Goal: Information Seeking & Learning: Learn about a topic

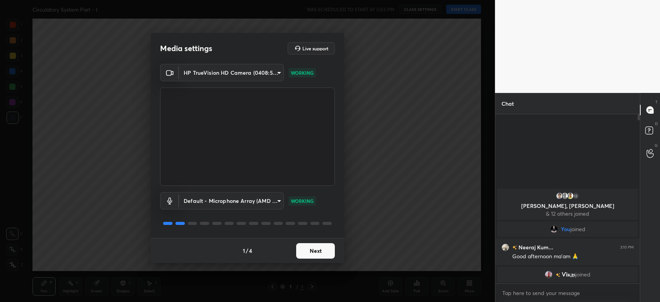
click at [306, 246] on button "Next" at bounding box center [315, 250] width 39 height 15
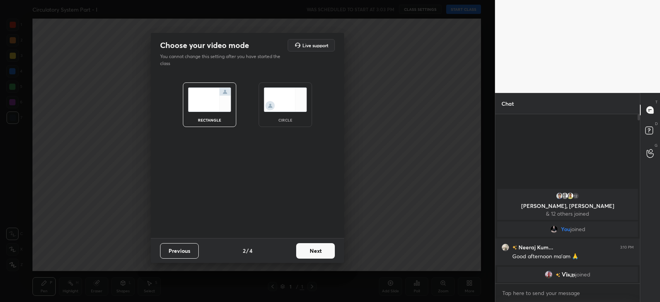
click at [306, 246] on button "Next" at bounding box center [315, 250] width 39 height 15
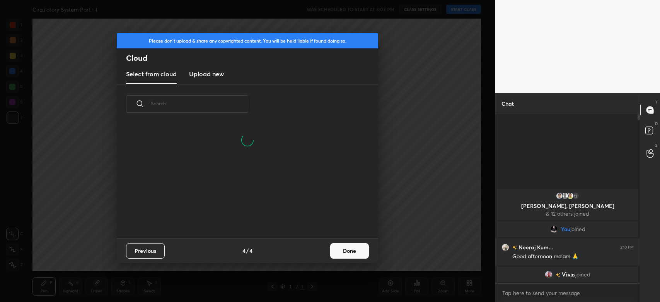
drag, startPoint x: 306, startPoint y: 246, endPoint x: 349, endPoint y: 258, distance: 44.9
click at [349, 258] on div "Previous 4 / 4 Done" at bounding box center [247, 250] width 261 height 25
drag, startPoint x: 349, startPoint y: 258, endPoint x: 353, endPoint y: 252, distance: 6.9
click at [353, 252] on div "Previous 4 / 4 Done" at bounding box center [247, 250] width 261 height 25
click at [353, 252] on button "Done" at bounding box center [349, 250] width 39 height 15
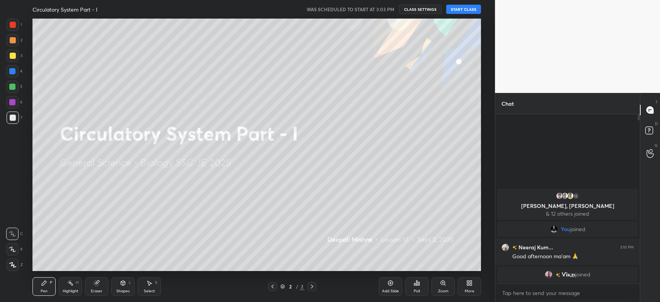
click at [461, 8] on button "START CLASS" at bounding box center [463, 9] width 35 height 9
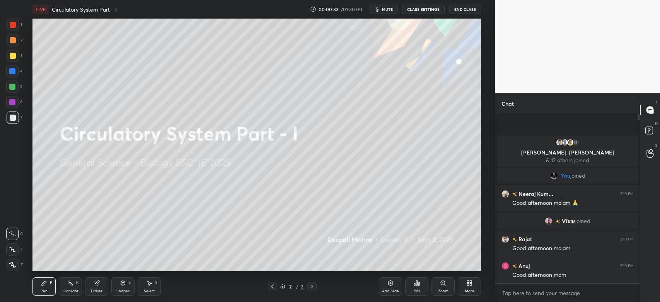
click at [15, 104] on div at bounding box center [12, 102] width 6 height 6
click at [13, 102] on div at bounding box center [12, 102] width 6 height 6
click at [12, 262] on icon at bounding box center [12, 264] width 7 height 5
click at [14, 263] on icon at bounding box center [12, 264] width 7 height 5
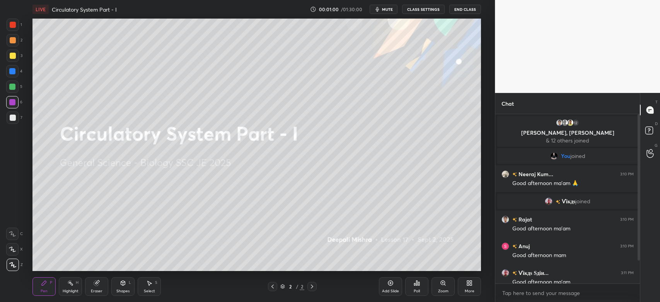
click at [13, 25] on div at bounding box center [13, 25] width 6 height 6
click at [12, 24] on div at bounding box center [13, 25] width 6 height 6
click at [472, 287] on div "More" at bounding box center [469, 286] width 23 height 19
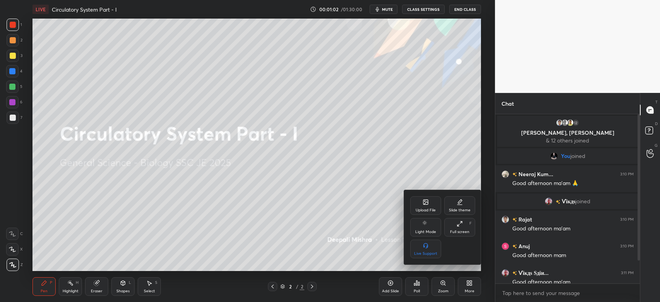
click at [424, 209] on div "Upload File" at bounding box center [426, 210] width 20 height 4
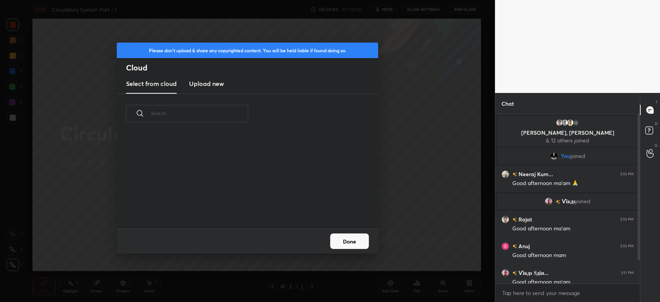
scroll to position [95, 248]
click at [218, 86] on h3 "Upload new" at bounding box center [206, 83] width 35 height 9
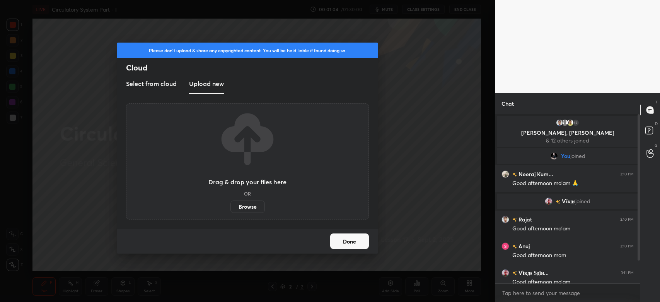
click at [247, 207] on label "Browse" at bounding box center [247, 206] width 34 height 12
click at [230, 207] on input "Browse" at bounding box center [230, 206] width 0 height 12
type textarea "x"
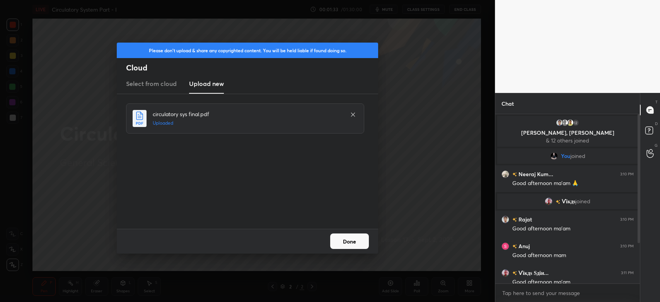
click at [364, 240] on button "Done" at bounding box center [349, 240] width 39 height 15
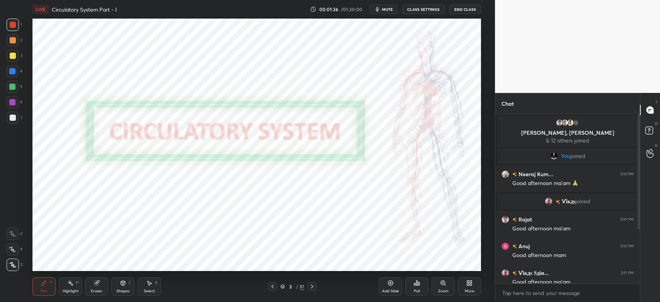
click at [284, 286] on icon at bounding box center [283, 286] width 4 height 1
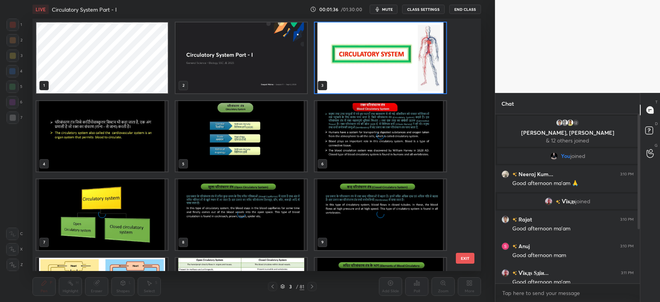
scroll to position [250, 445]
click at [416, 70] on img "grid" at bounding box center [380, 57] width 131 height 71
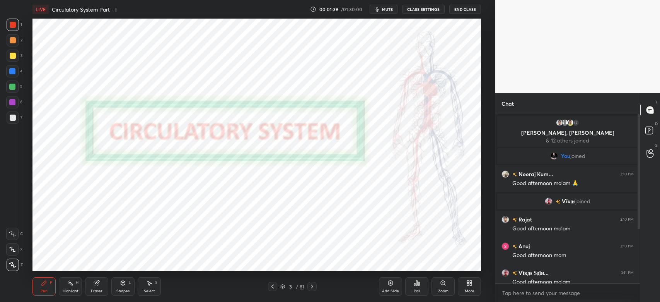
click at [418, 70] on img "grid" at bounding box center [380, 57] width 131 height 71
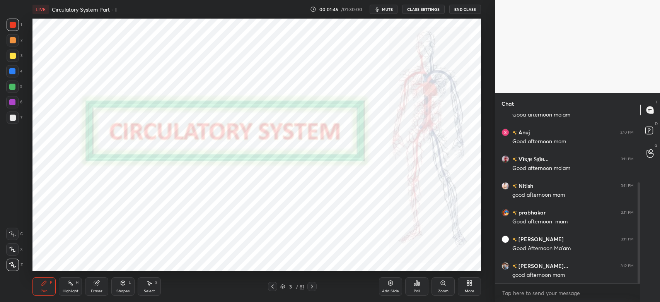
drag, startPoint x: 638, startPoint y: 188, endPoint x: 638, endPoint y: 217, distance: 29.4
click at [638, 217] on div at bounding box center [639, 232] width 2 height 101
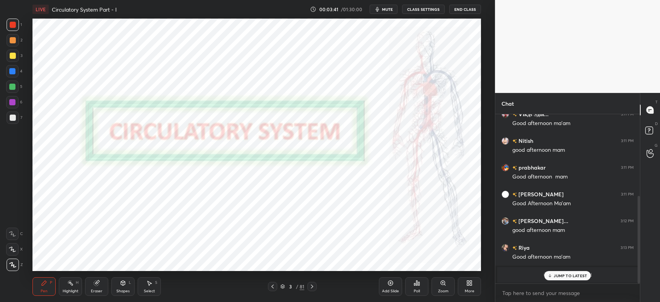
click at [556, 274] on p "JUMP TO LATEST" at bounding box center [570, 275] width 33 height 5
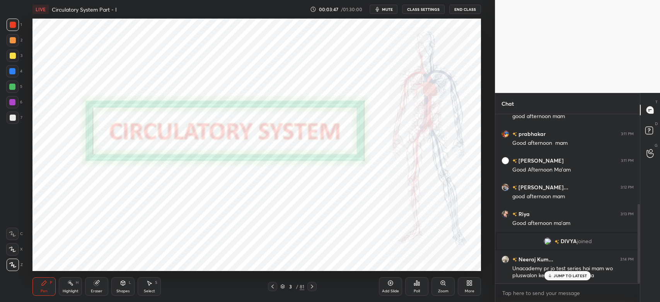
click at [556, 274] on p "JUMP TO LATEST" at bounding box center [570, 275] width 33 height 5
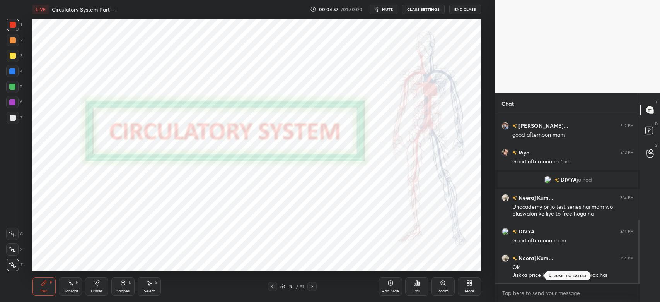
scroll to position [280, 0]
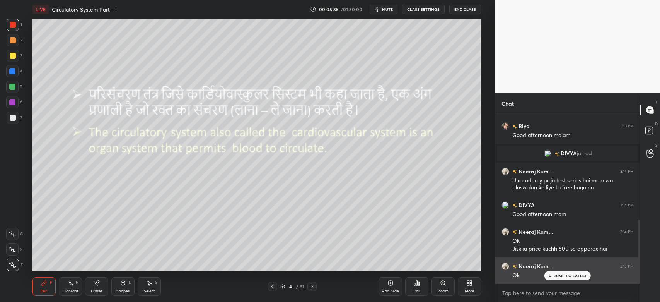
click at [566, 277] on p "JUMP TO LATEST" at bounding box center [570, 275] width 33 height 5
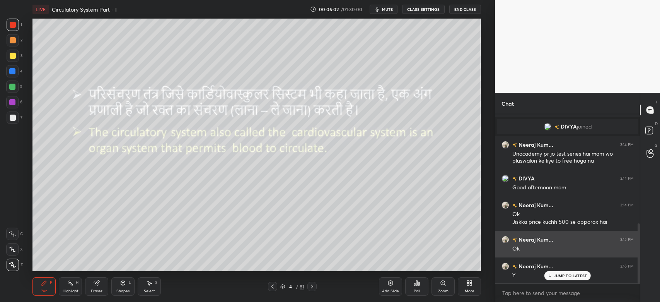
scroll to position [334, 0]
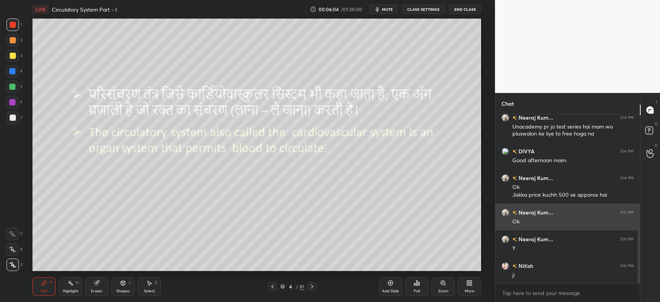
click at [13, 87] on div at bounding box center [12, 87] width 6 height 6
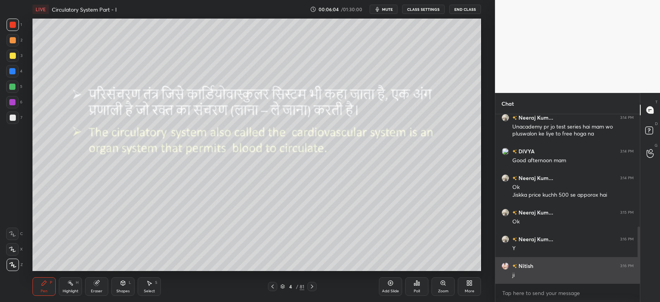
click at [15, 88] on div at bounding box center [12, 86] width 12 height 12
click at [165, 287] on div "Pen P Highlight H Eraser Shapes L Select S" at bounding box center [118, 286] width 173 height 19
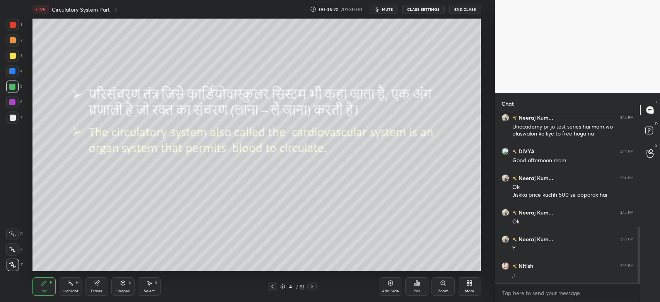
scroll to position [38409, 38197]
click at [13, 74] on div at bounding box center [12, 71] width 6 height 6
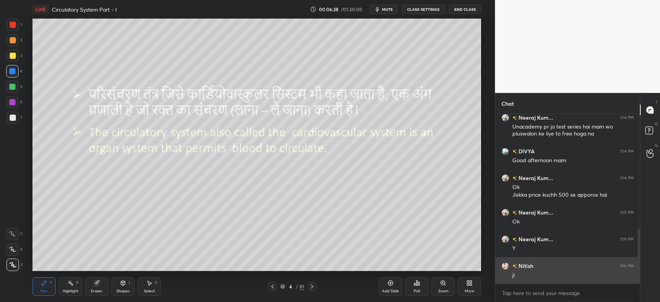
scroll to position [352, 0]
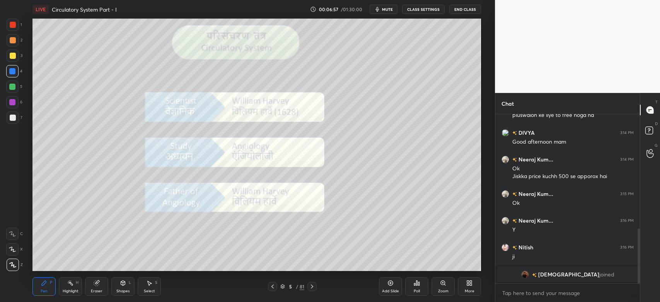
click at [9, 25] on div at bounding box center [13, 25] width 12 height 12
click at [11, 26] on div at bounding box center [13, 25] width 6 height 6
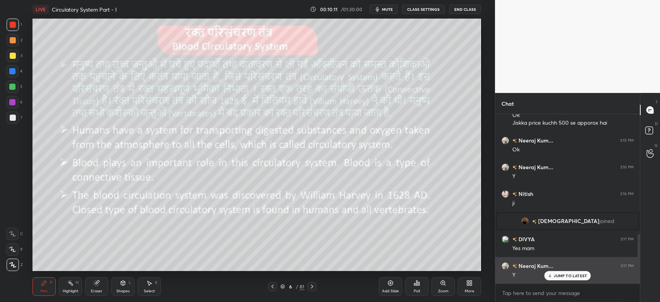
scroll to position [412, 0]
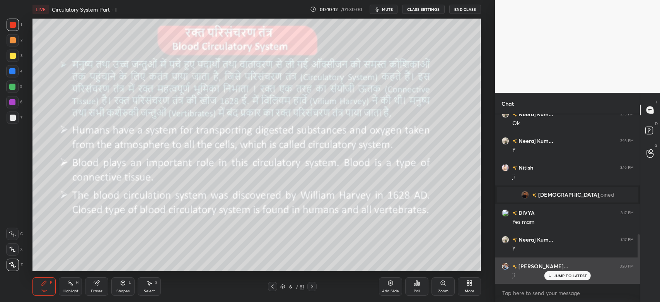
click at [578, 275] on p "JUMP TO LATEST" at bounding box center [570, 275] width 33 height 5
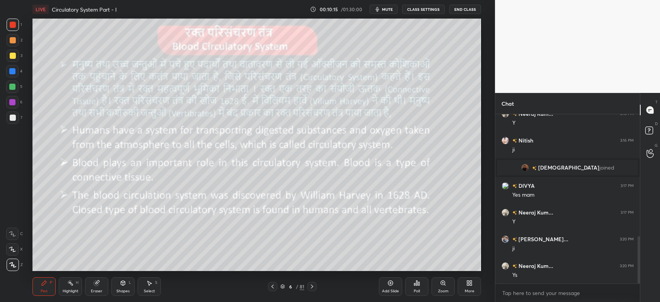
click at [15, 24] on div at bounding box center [13, 25] width 6 height 6
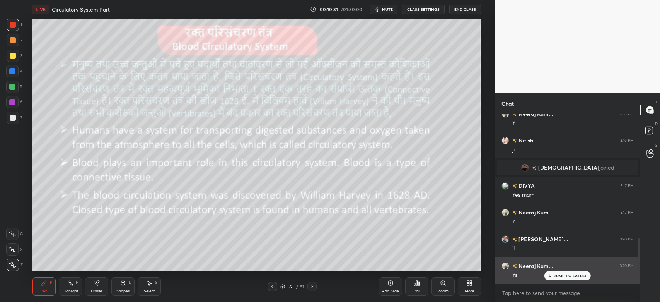
scroll to position [465, 0]
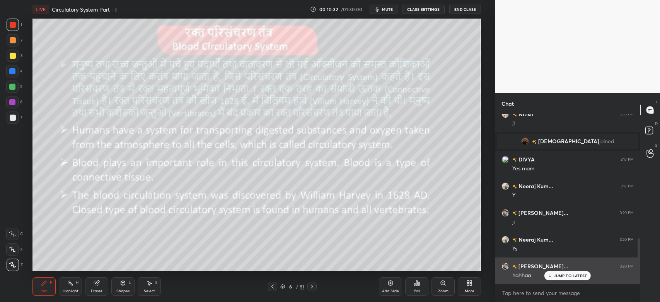
click at [561, 275] on p "JUMP TO LATEST" at bounding box center [570, 275] width 33 height 5
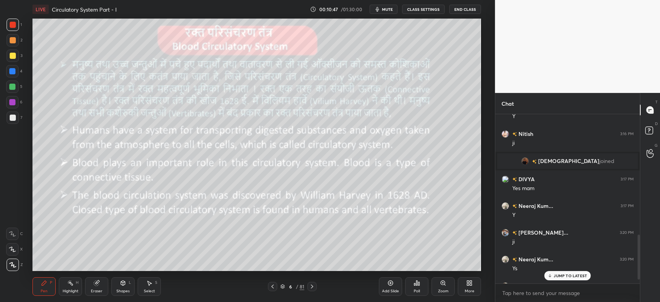
scroll to position [486, 0]
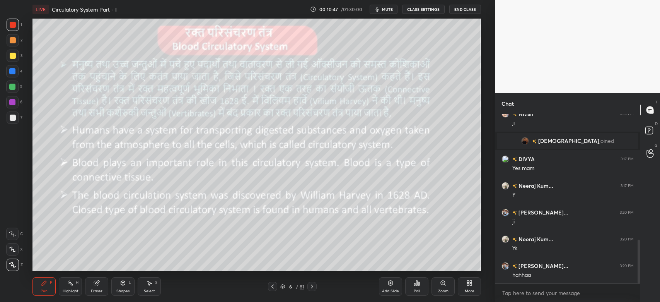
drag, startPoint x: 638, startPoint y: 262, endPoint x: 639, endPoint y: 320, distance: 58.0
click at [639, 0] on html "1 2 3 4 5 6 7 C X Z C X Z E E Erase all H H LIVE Circulatory System Part - I 00…" at bounding box center [330, 0] width 660 height 0
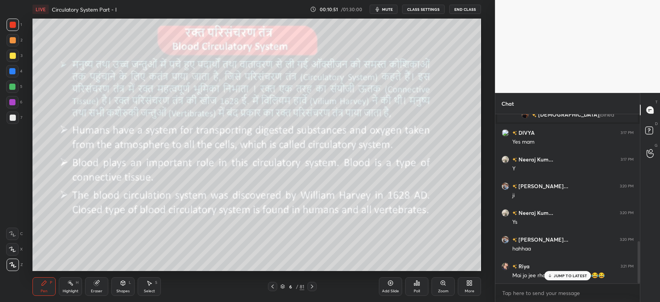
click at [561, 276] on p "JUMP TO LATEST" at bounding box center [570, 275] width 33 height 5
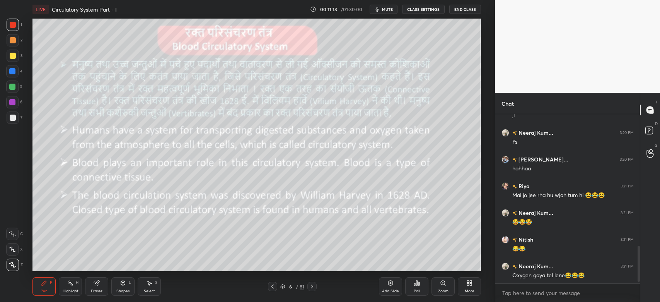
scroll to position [626, 0]
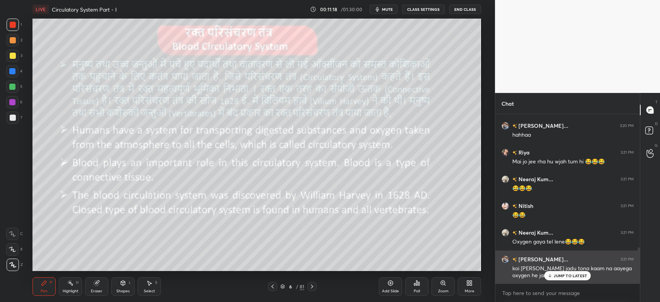
click at [564, 277] on p "JUMP TO LATEST" at bounding box center [570, 275] width 33 height 5
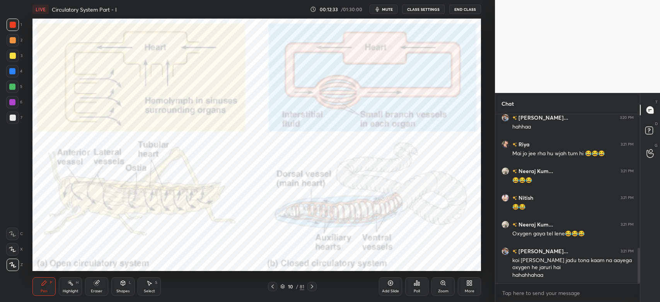
click at [387, 13] on button "mute" at bounding box center [384, 9] width 28 height 9
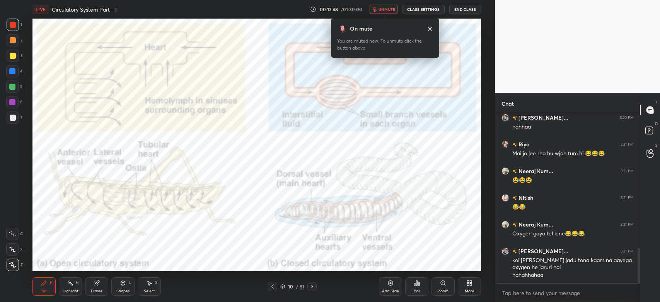
click at [395, 9] on span "unmute" at bounding box center [386, 9] width 17 height 5
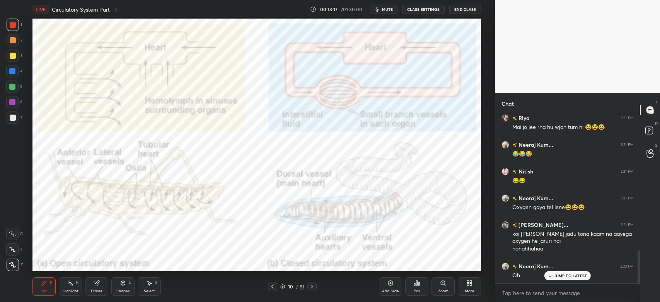
scroll to position [687, 0]
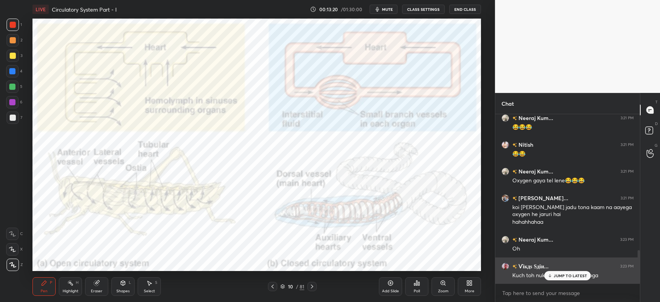
click at [560, 277] on p "JUMP TO LATEST" at bounding box center [570, 275] width 33 height 5
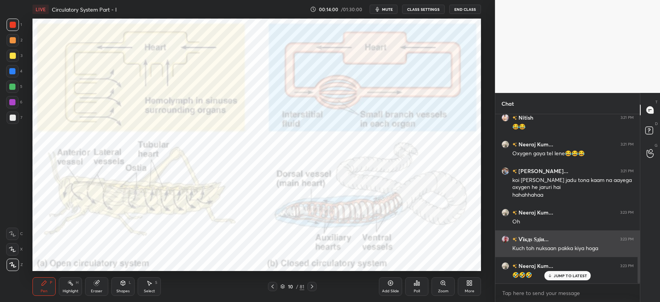
scroll to position [740, 0]
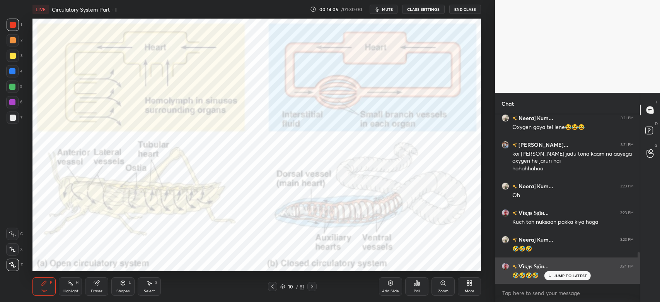
click at [575, 278] on p "JUMP TO LATEST" at bounding box center [570, 275] width 33 height 5
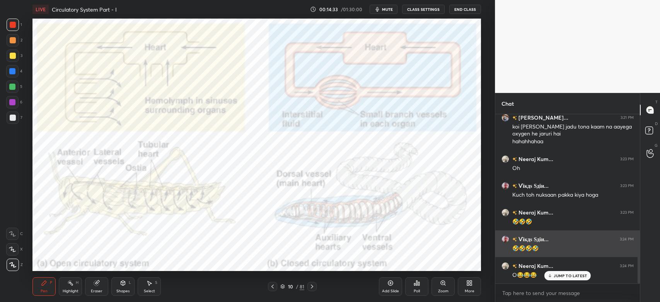
scroll to position [793, 0]
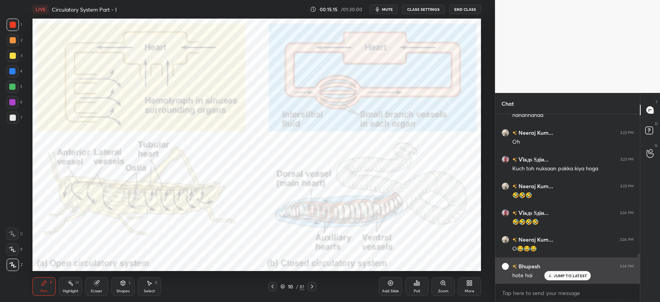
click at [578, 275] on p "JUMP TO LATEST" at bounding box center [570, 275] width 33 height 5
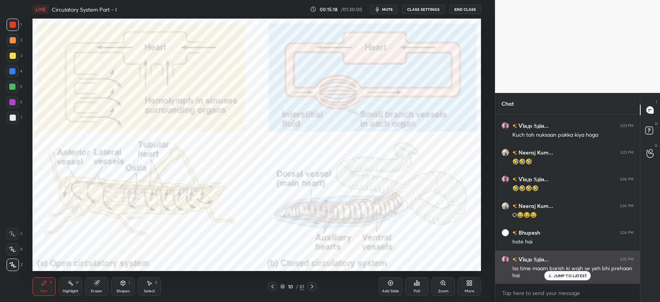
click at [566, 277] on p "JUMP TO LATEST" at bounding box center [570, 275] width 33 height 5
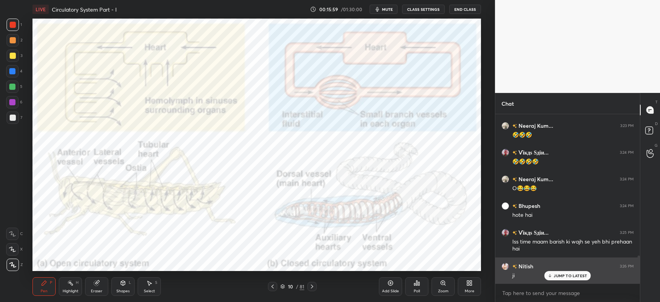
click at [577, 279] on div "JUMP TO LATEST" at bounding box center [567, 275] width 46 height 9
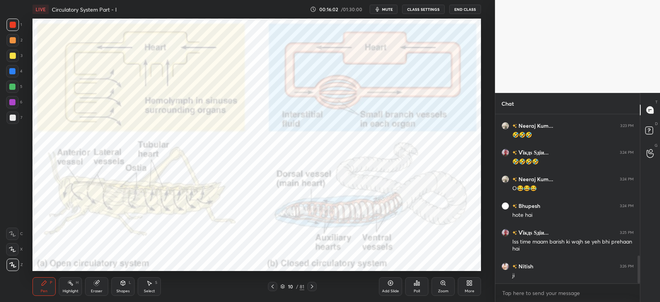
click at [14, 26] on div at bounding box center [13, 25] width 6 height 6
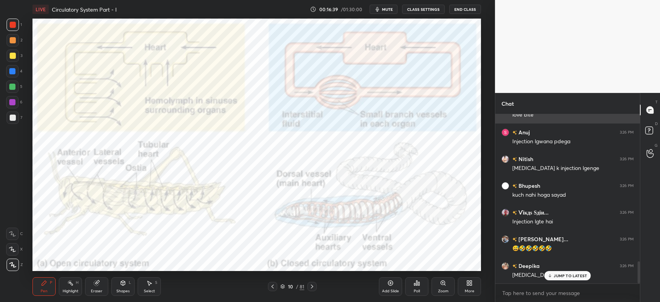
scroll to position [1127, 0]
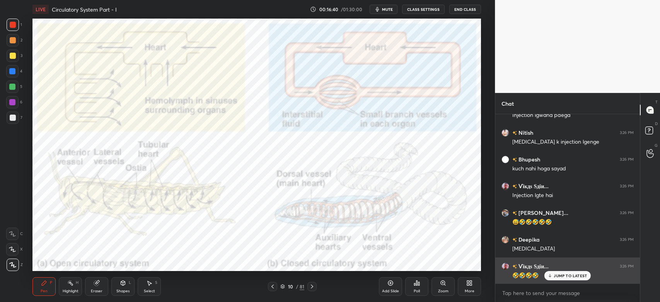
click at [570, 277] on p "JUMP TO LATEST" at bounding box center [570, 275] width 33 height 5
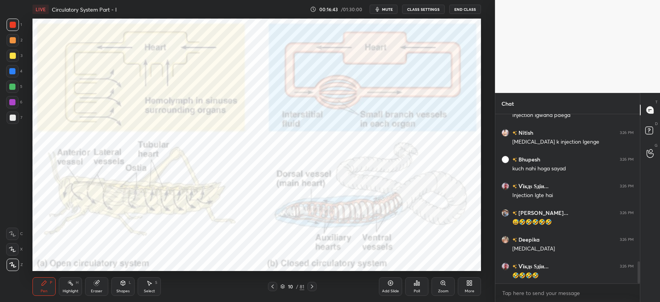
click at [9, 104] on div at bounding box center [12, 102] width 12 height 12
click at [8, 103] on div at bounding box center [12, 102] width 12 height 12
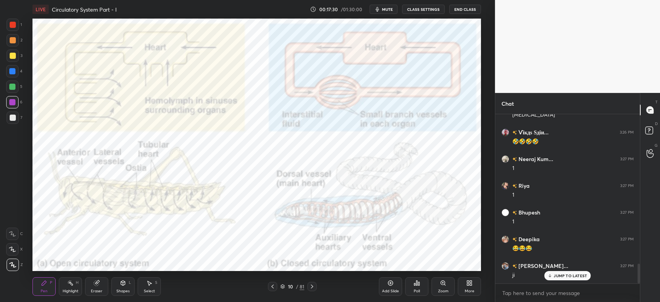
scroll to position [1287, 0]
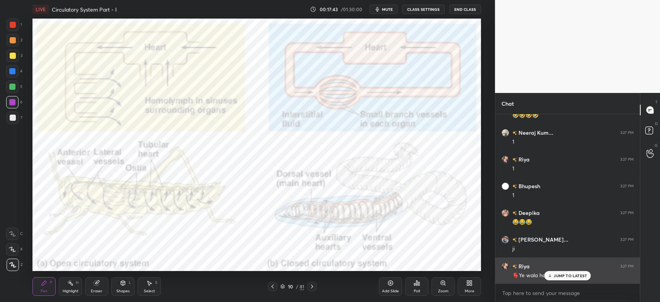
click at [559, 275] on p "JUMP TO LATEST" at bounding box center [570, 275] width 33 height 5
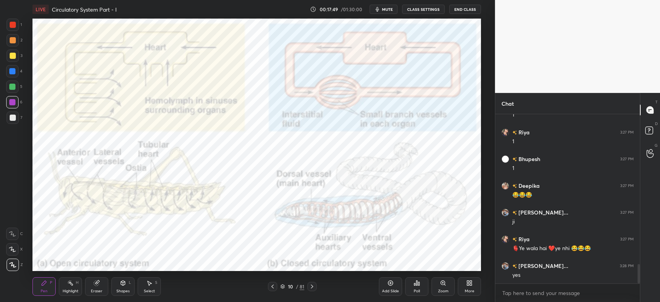
click at [19, 267] on div "Z" at bounding box center [15, 264] width 16 height 12
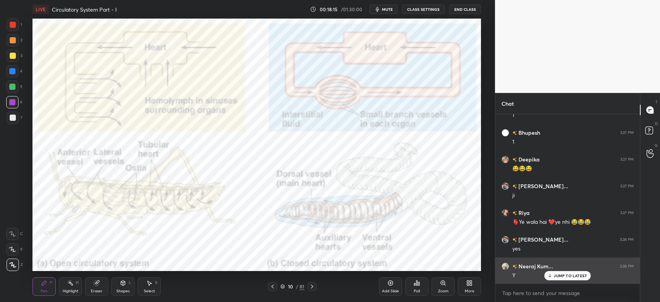
click at [569, 279] on div "JUMP TO LATEST" at bounding box center [567, 275] width 46 height 9
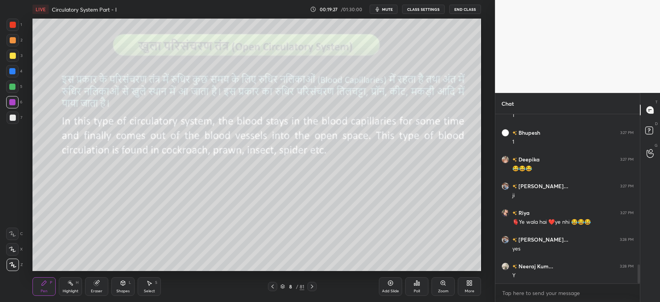
click at [13, 58] on div at bounding box center [13, 56] width 6 height 6
click at [11, 63] on div "3" at bounding box center [15, 56] width 16 height 15
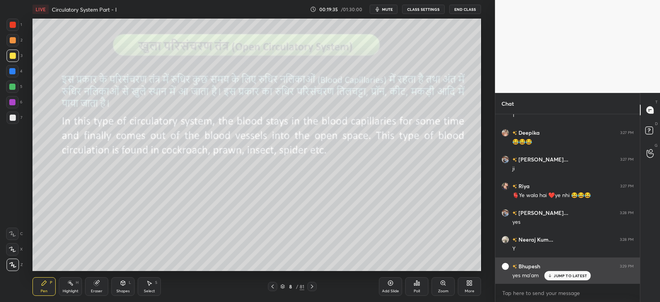
click at [563, 278] on div "JUMP TO LATEST" at bounding box center [567, 275] width 46 height 9
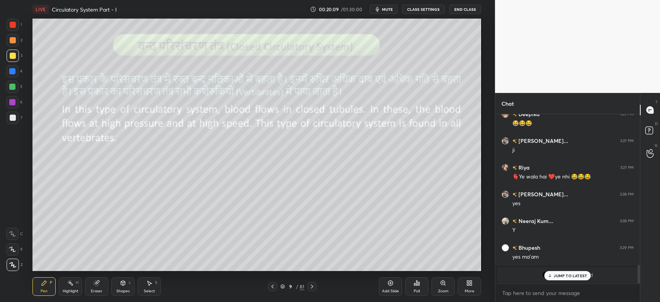
click at [561, 278] on p "JUMP TO LATEST" at bounding box center [570, 275] width 33 height 5
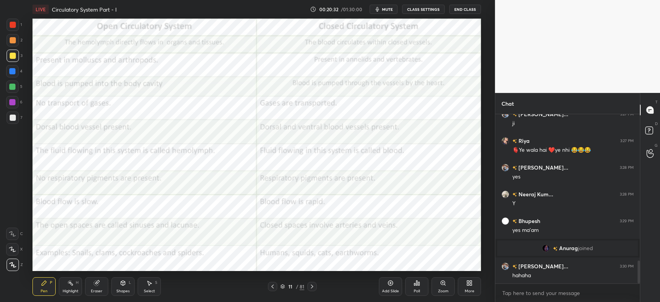
click at [15, 26] on div at bounding box center [13, 25] width 6 height 6
click at [17, 27] on div at bounding box center [13, 25] width 12 height 12
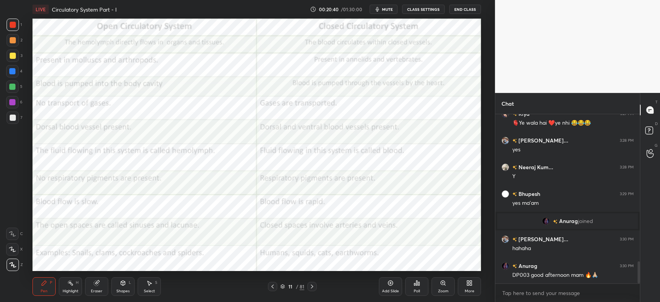
click at [121, 286] on div "Shapes L" at bounding box center [122, 286] width 23 height 19
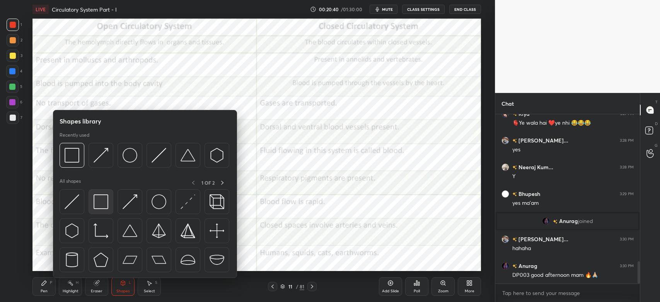
click at [104, 201] on img at bounding box center [101, 201] width 15 height 15
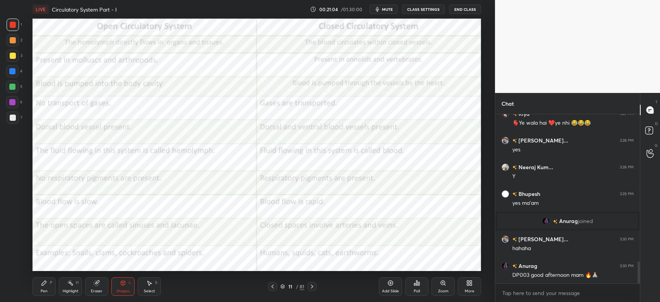
scroll to position [1148, 0]
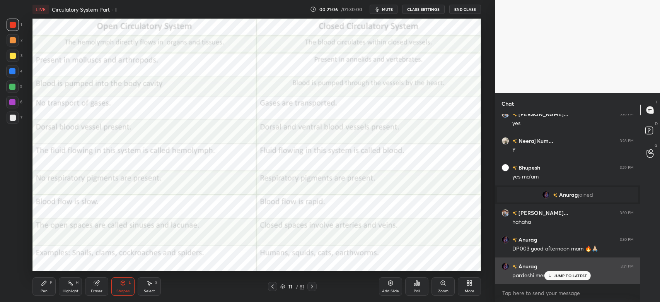
click at [568, 278] on div "JUMP TO LATEST" at bounding box center [567, 275] width 46 height 9
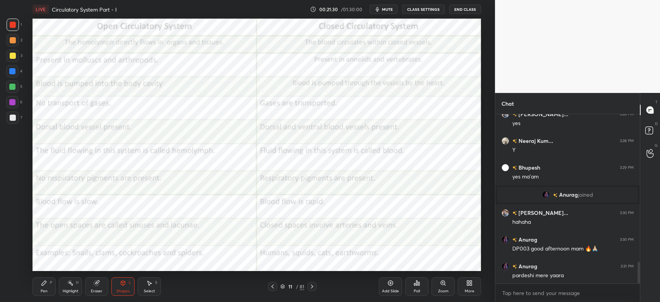
click at [43, 290] on div "Pen" at bounding box center [44, 291] width 7 height 4
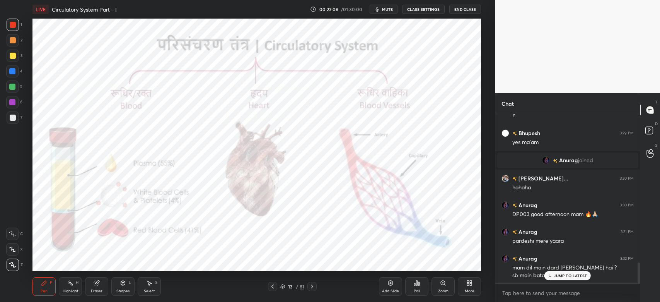
scroll to position [1209, 0]
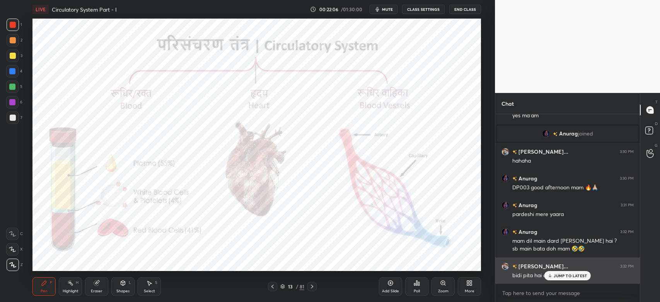
click at [566, 276] on p "JUMP TO LATEST" at bounding box center [570, 275] width 33 height 5
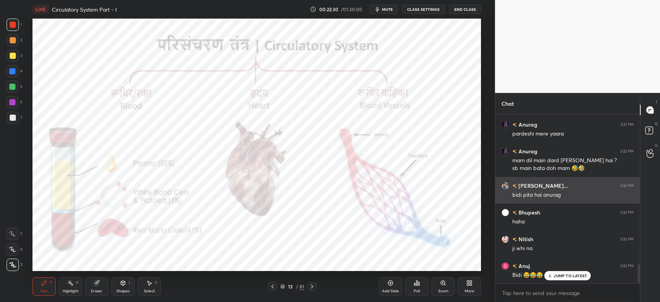
scroll to position [1316, 0]
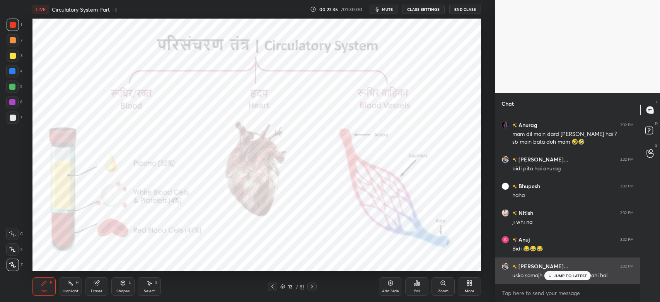
click at [569, 277] on p "JUMP TO LATEST" at bounding box center [570, 275] width 33 height 5
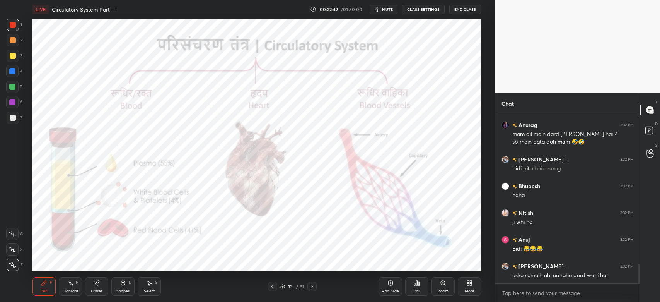
click at [14, 72] on div at bounding box center [12, 71] width 6 height 6
click at [14, 73] on div at bounding box center [12, 71] width 6 height 6
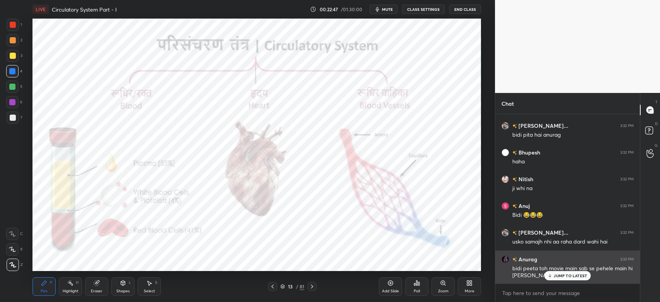
click at [560, 277] on p "JUMP TO LATEST" at bounding box center [570, 275] width 33 height 5
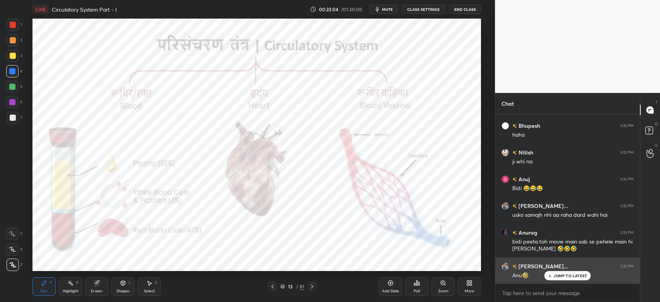
click at [572, 276] on p "JUMP TO LATEST" at bounding box center [570, 275] width 33 height 5
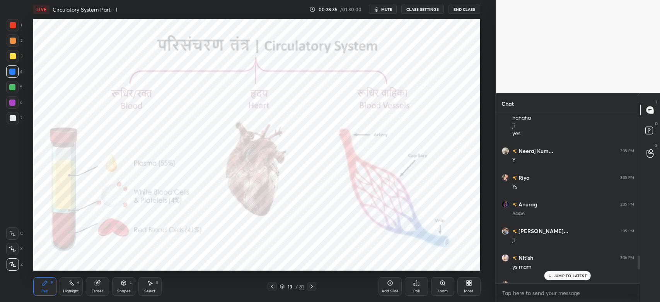
scroll to position [186, 142]
type textarea "x"
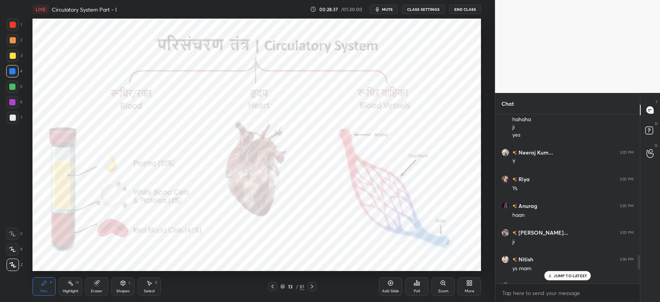
click at [568, 278] on div "JUMP TO LATEST" at bounding box center [567, 275] width 46 height 9
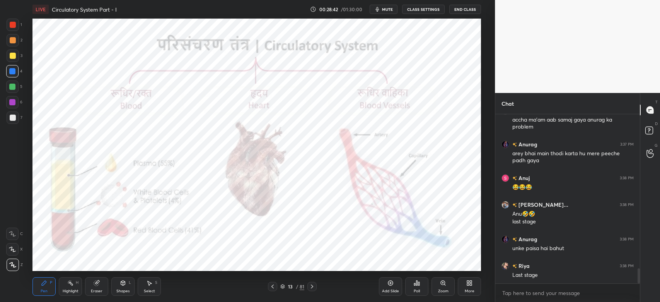
click at [386, 12] on button "mute" at bounding box center [384, 9] width 28 height 9
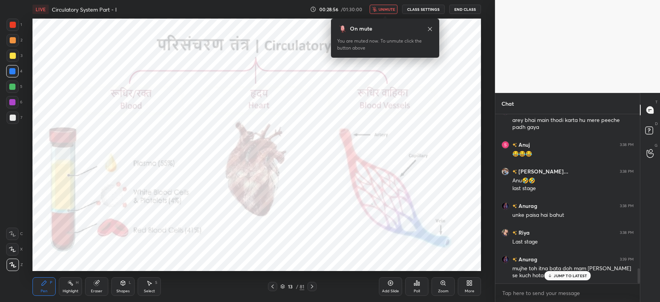
click at [386, 12] on button "unmute" at bounding box center [384, 9] width 28 height 9
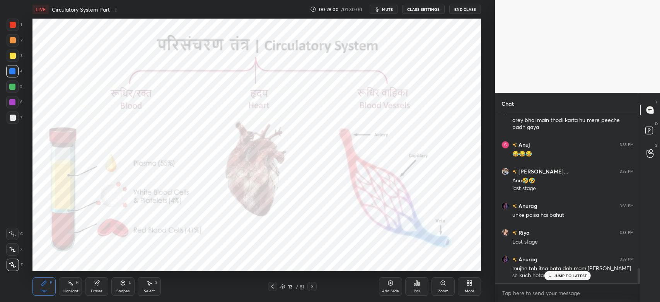
click at [386, 12] on button "mute" at bounding box center [384, 9] width 28 height 9
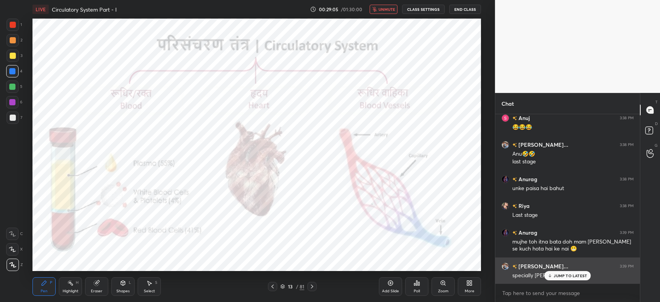
click at [571, 276] on p "JUMP TO LATEST" at bounding box center [570, 275] width 33 height 5
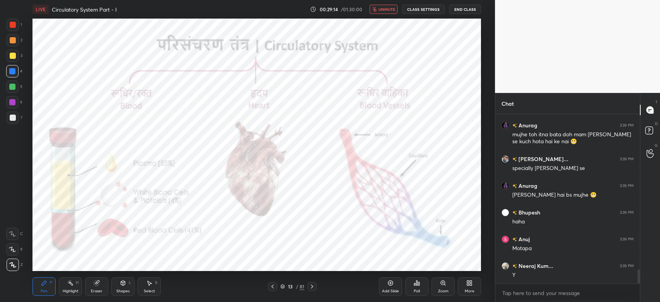
click at [387, 9] on span "unmute" at bounding box center [386, 9] width 17 height 5
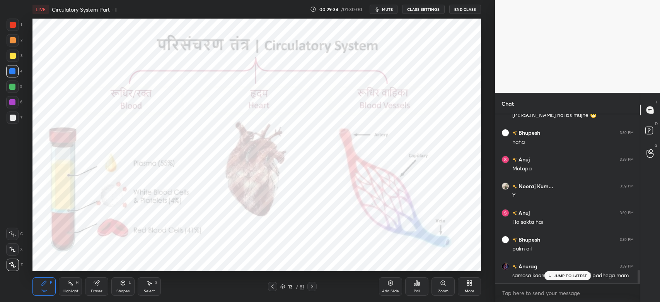
scroll to position [1983, 0]
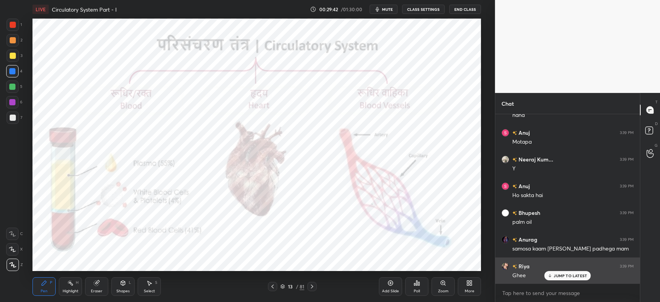
click at [566, 276] on p "JUMP TO LATEST" at bounding box center [570, 275] width 33 height 5
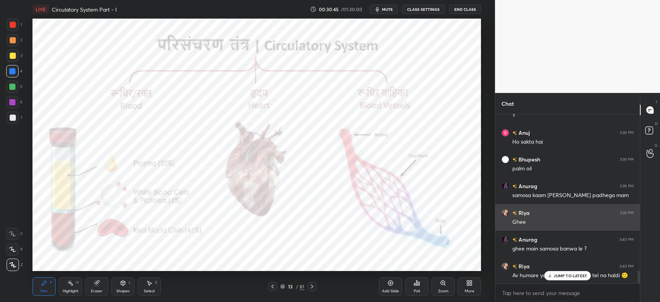
scroll to position [2063, 0]
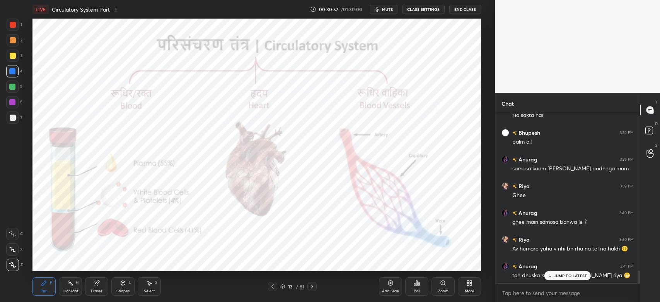
click at [572, 275] on p "JUMP TO LATEST" at bounding box center [570, 275] width 33 height 5
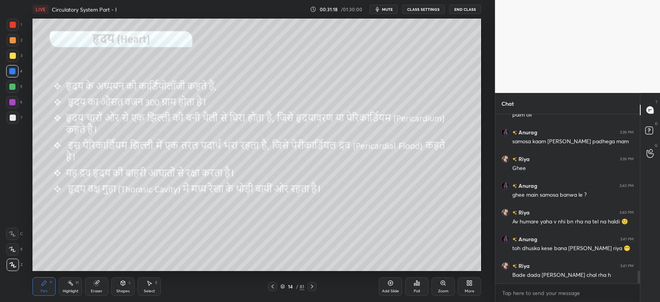
scroll to position [2116, 0]
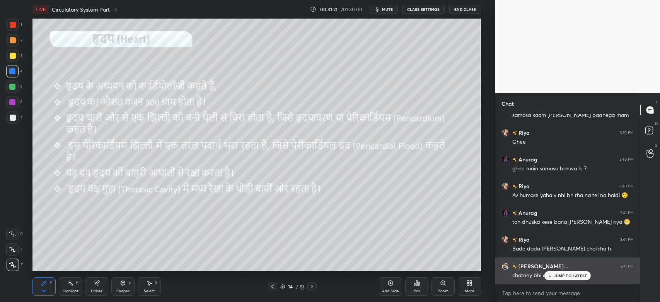
click at [566, 278] on p "JUMP TO LATEST" at bounding box center [570, 275] width 33 height 5
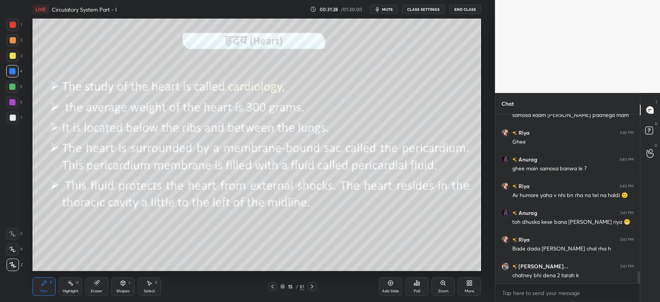
click at [389, 10] on span "mute" at bounding box center [387, 9] width 11 height 5
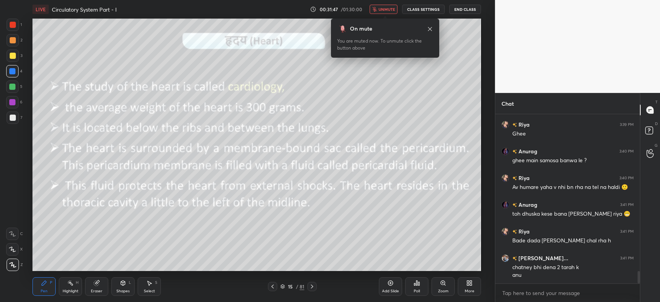
click at [387, 9] on span "unmute" at bounding box center [386, 9] width 17 height 5
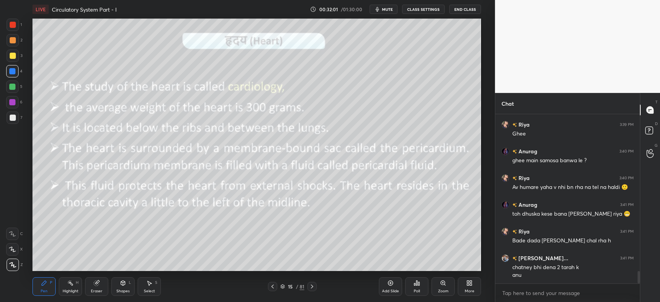
scroll to position [2151, 0]
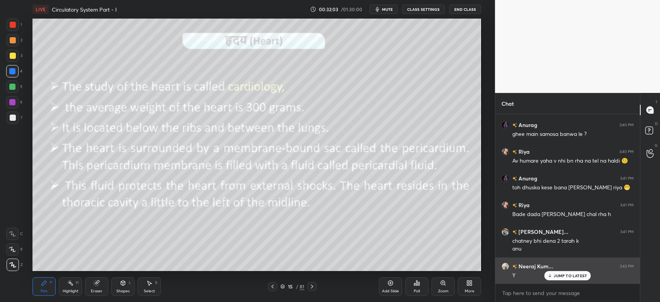
click at [561, 276] on p "JUMP TO LATEST" at bounding box center [570, 275] width 33 height 5
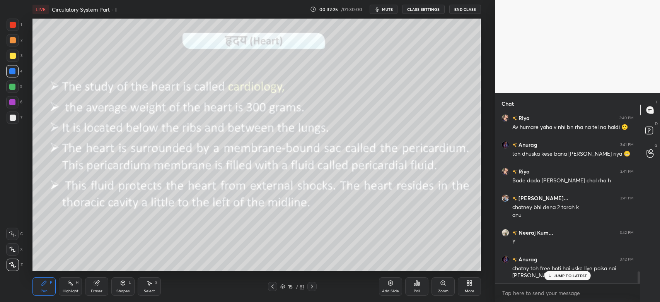
scroll to position [2218, 0]
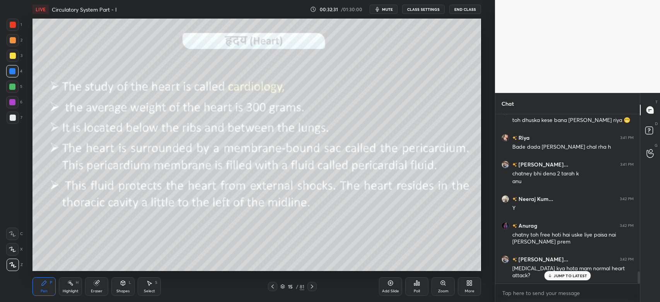
click at [560, 275] on p "JUMP TO LATEST" at bounding box center [570, 275] width 33 height 5
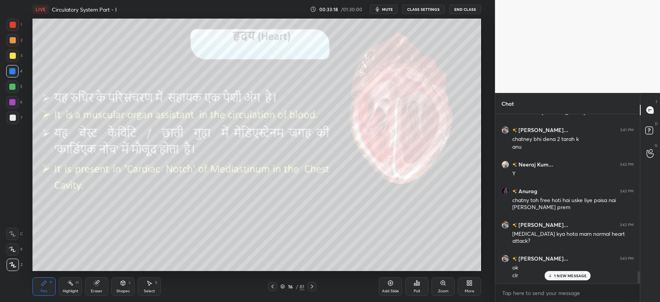
scroll to position [2279, 0]
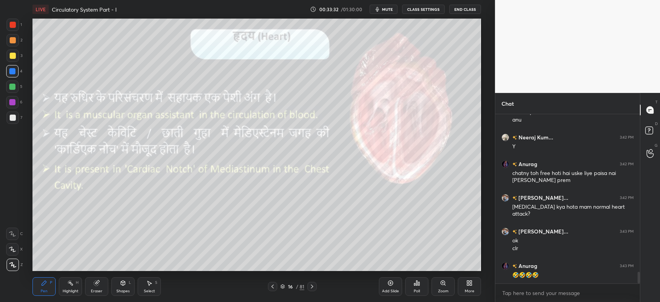
click at [383, 12] on button "mute" at bounding box center [384, 9] width 28 height 9
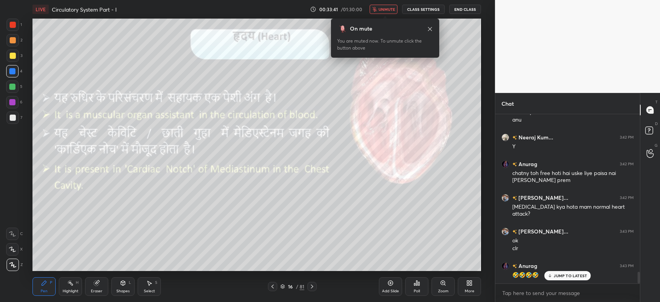
scroll to position [2306, 0]
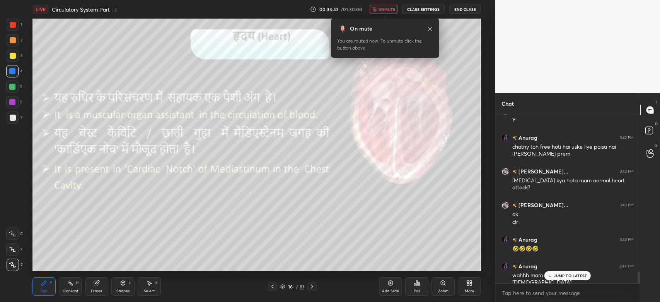
click at [387, 11] on span "unmute" at bounding box center [386, 9] width 17 height 5
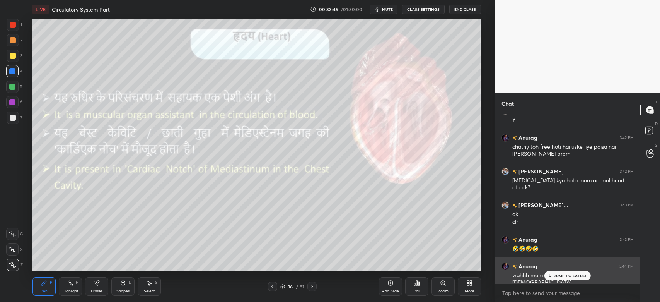
click at [569, 277] on p "JUMP TO LATEST" at bounding box center [570, 275] width 33 height 5
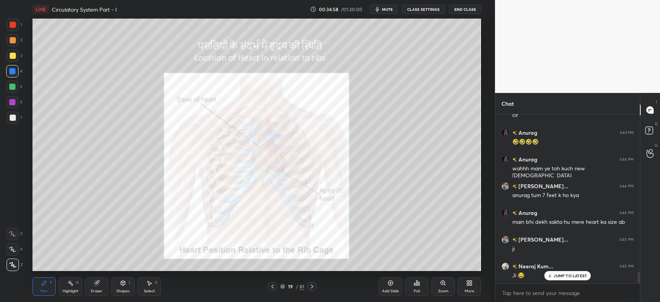
scroll to position [2440, 0]
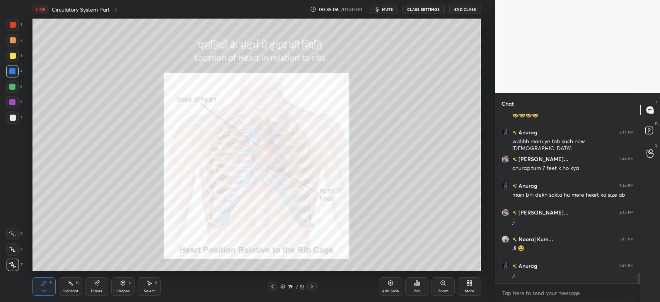
click at [390, 10] on span "mute" at bounding box center [387, 9] width 11 height 5
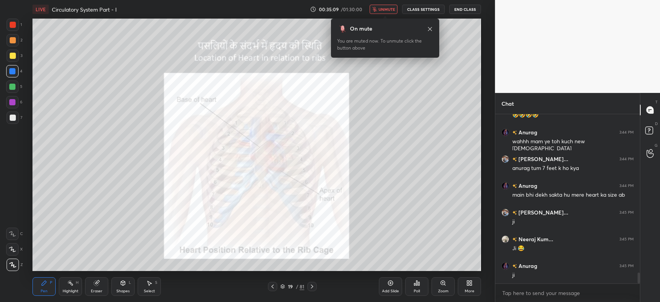
click at [394, 12] on button "unmute" at bounding box center [384, 9] width 28 height 9
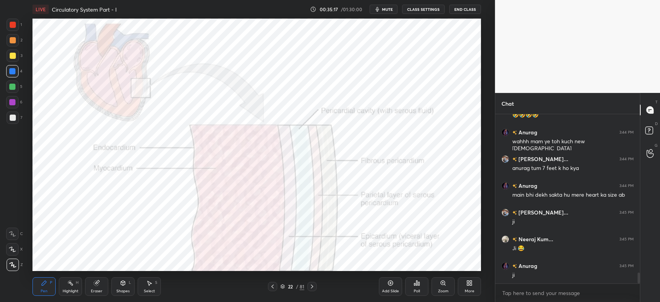
click at [389, 8] on span "mute" at bounding box center [387, 9] width 11 height 5
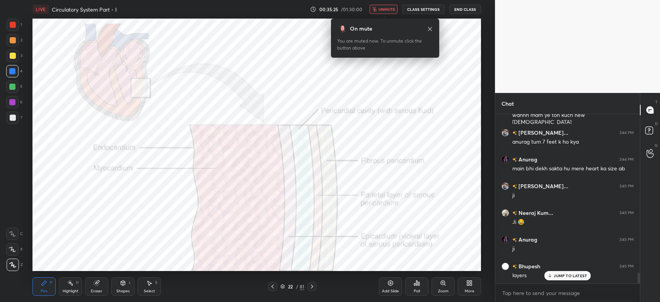
click at [391, 8] on span "unmute" at bounding box center [386, 9] width 17 height 5
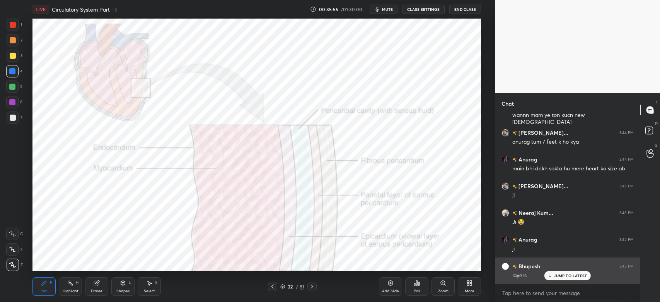
click at [571, 274] on p "JUMP TO LATEST" at bounding box center [570, 275] width 33 height 5
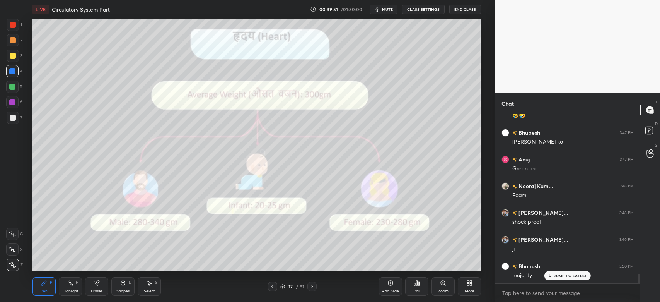
scroll to position [2759, 0]
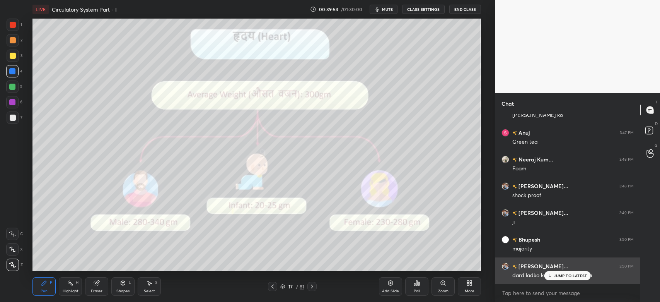
click at [564, 274] on p "JUMP TO LATEST" at bounding box center [570, 275] width 33 height 5
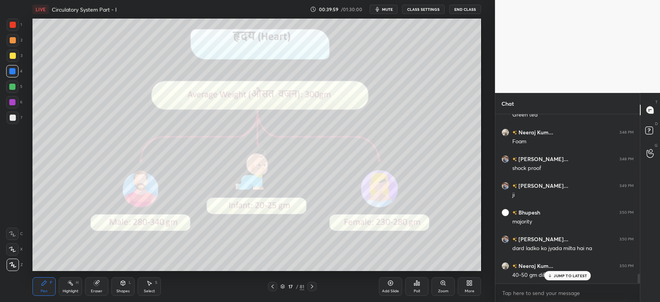
scroll to position [2813, 0]
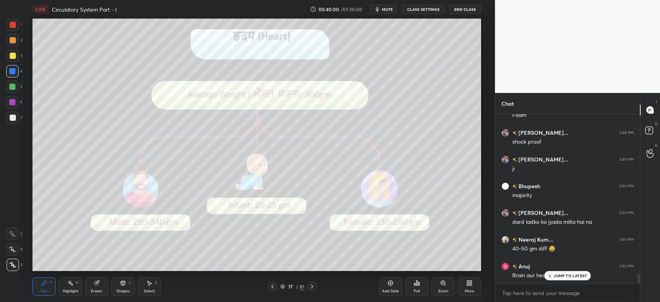
click at [13, 28] on div at bounding box center [13, 25] width 12 height 12
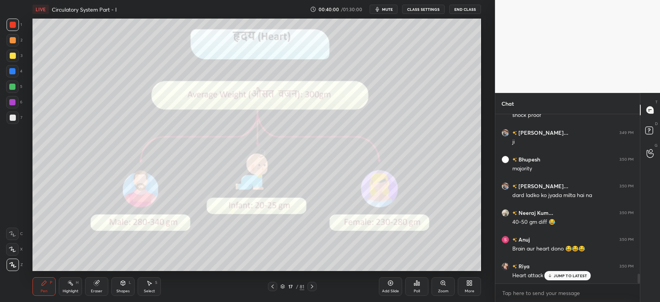
click at [15, 26] on div at bounding box center [13, 25] width 12 height 12
click at [564, 276] on p "JUMP TO LATEST" at bounding box center [570, 275] width 33 height 5
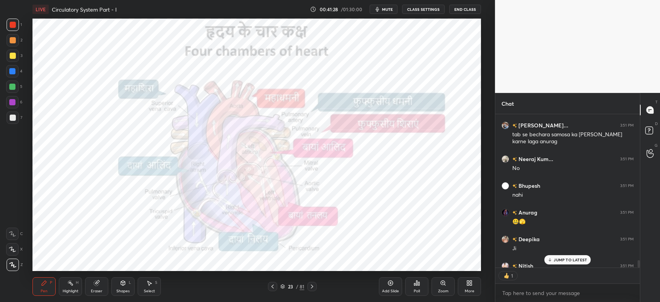
scroll to position [3121, 0]
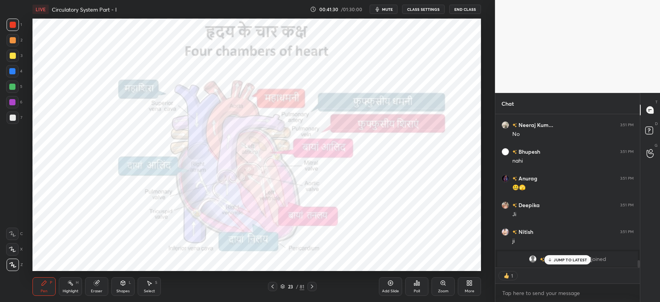
click at [564, 260] on p "JUMP TO LATEST" at bounding box center [570, 259] width 33 height 5
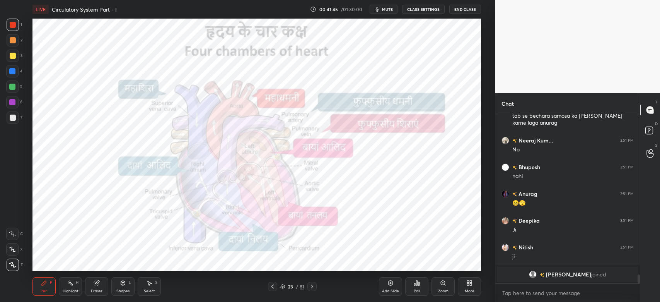
scroll to position [2610, 0]
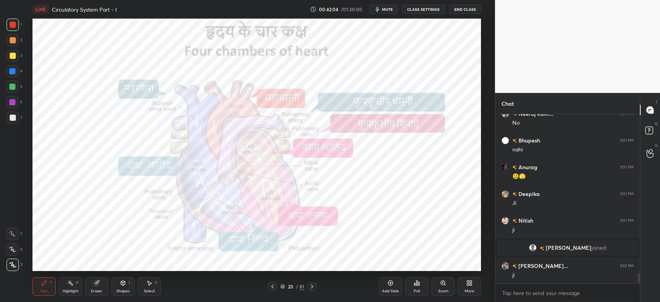
click at [14, 101] on div at bounding box center [12, 102] width 6 height 6
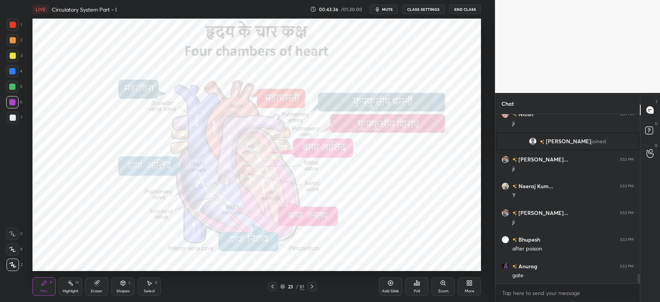
scroll to position [2743, 0]
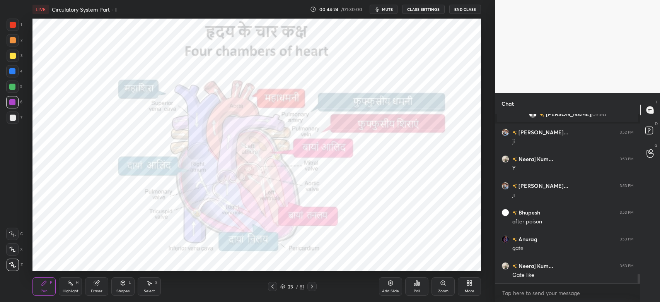
click at [10, 113] on div at bounding box center [13, 117] width 12 height 12
click at [11, 23] on div at bounding box center [13, 25] width 6 height 6
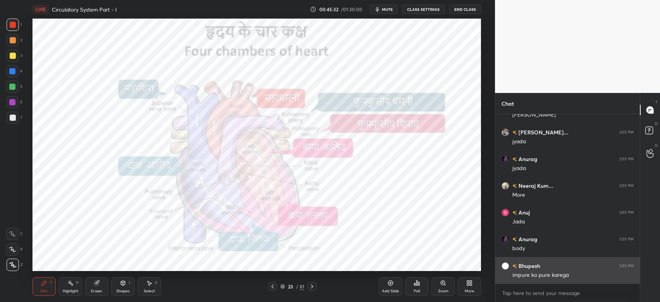
scroll to position [2983, 0]
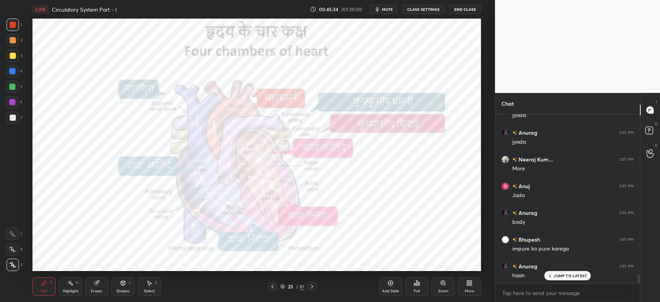
click at [563, 275] on p "JUMP TO LATEST" at bounding box center [570, 275] width 33 height 5
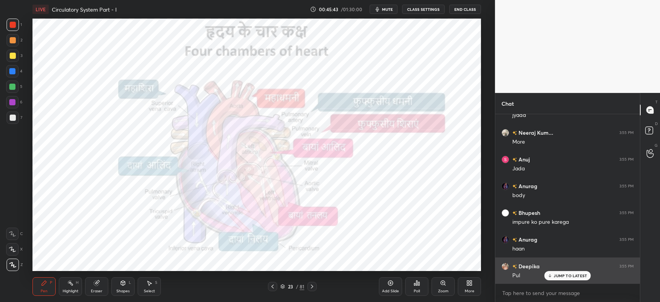
click at [573, 276] on p "JUMP TO LATEST" at bounding box center [570, 275] width 33 height 5
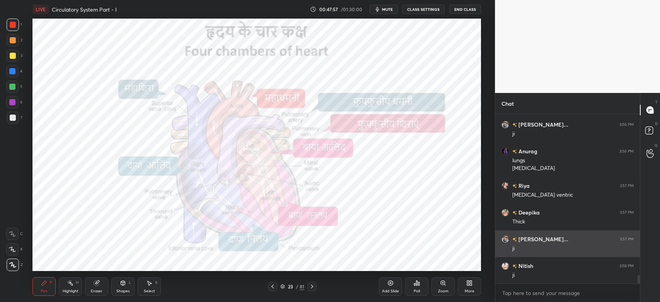
scroll to position [3265, 0]
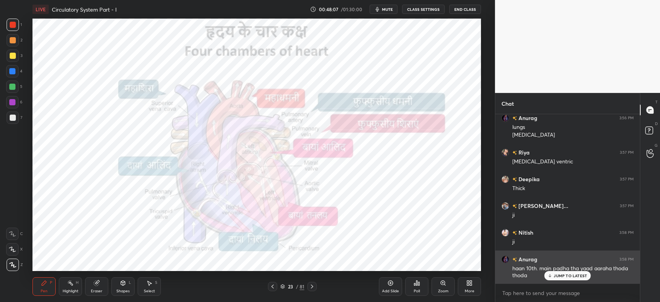
click at [566, 279] on div "JUMP TO LATEST" at bounding box center [567, 275] width 46 height 9
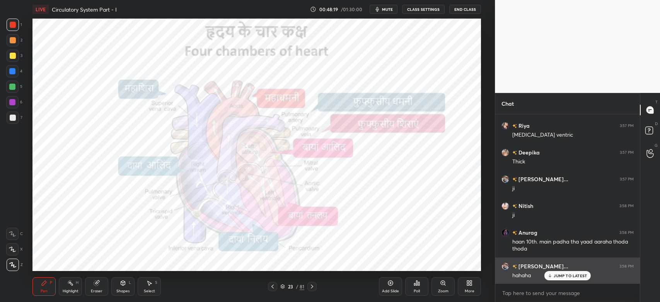
click at [578, 277] on p "JUMP TO LATEST" at bounding box center [570, 275] width 33 height 5
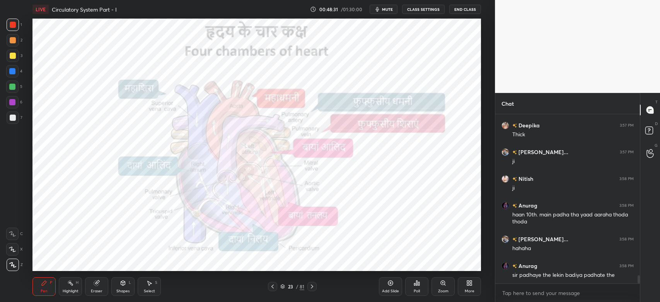
click at [11, 87] on div at bounding box center [12, 87] width 6 height 6
click at [12, 88] on div at bounding box center [12, 87] width 6 height 6
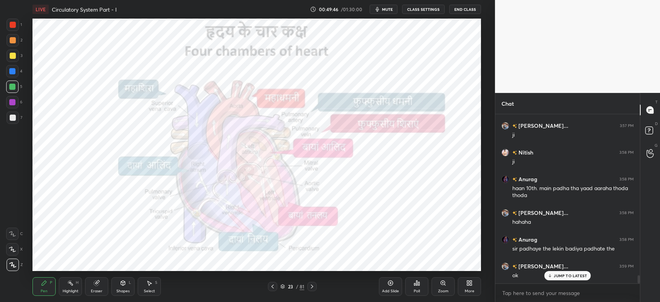
scroll to position [3371, 0]
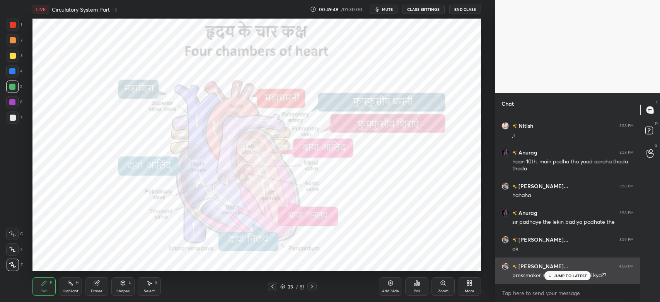
click at [552, 276] on icon at bounding box center [549, 275] width 5 height 5
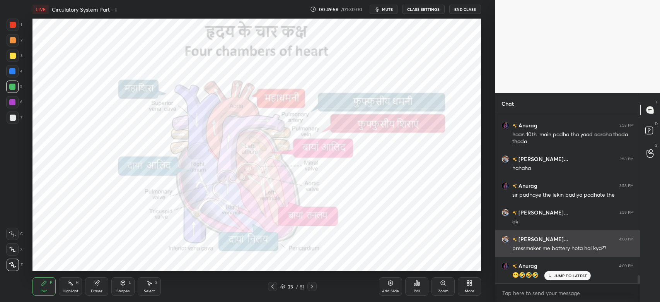
scroll to position [3425, 0]
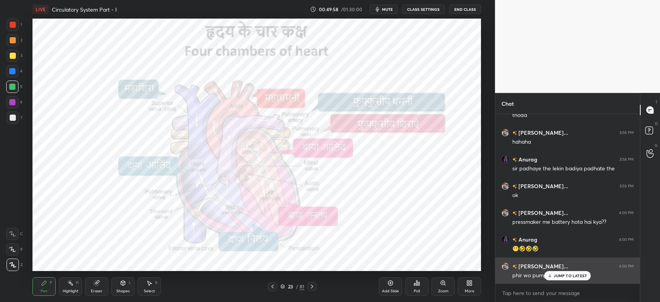
click at [562, 276] on p "JUMP TO LATEST" at bounding box center [570, 275] width 33 height 5
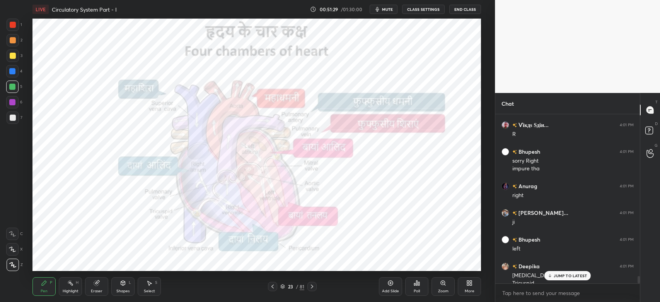
scroll to position [3664, 0]
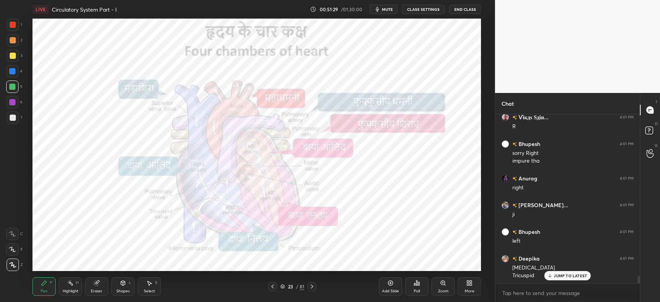
click at [505, 264] on div "Anurag 4:00 PM sandip 🤣🤣🤣🤣🤣🤣 Prem Kumar... 4:00 PM ok Abhi joined Prem Kumar...…" at bounding box center [567, 198] width 145 height 169
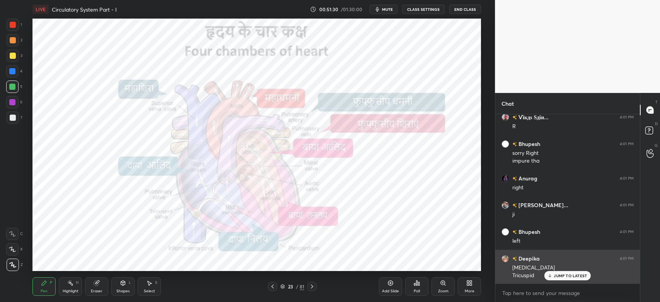
click at [506, 256] on img "grid" at bounding box center [505, 258] width 8 height 8
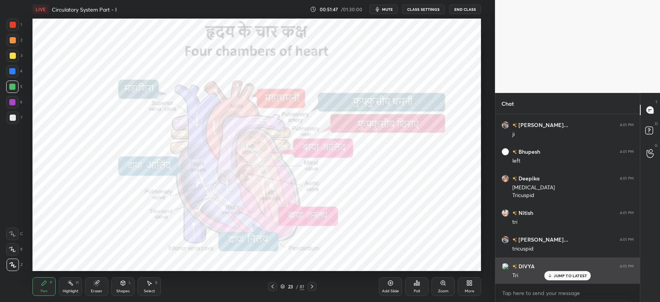
scroll to position [3770, 0]
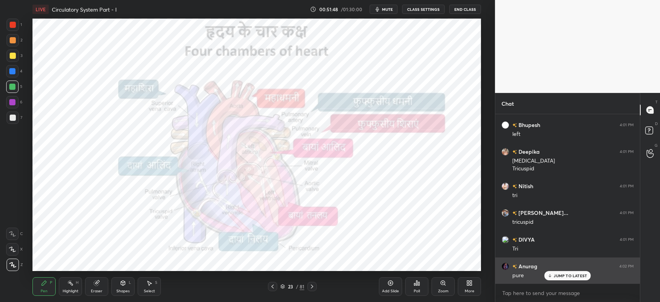
click at [574, 276] on p "JUMP TO LATEST" at bounding box center [570, 275] width 33 height 5
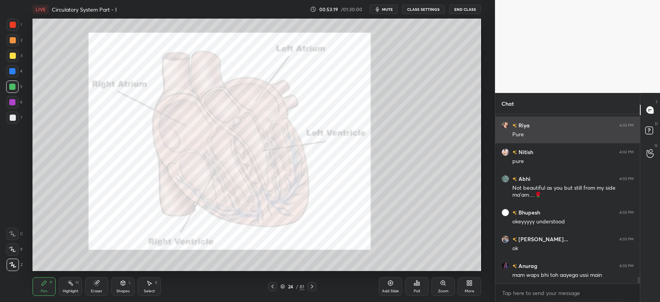
scroll to position [4257, 0]
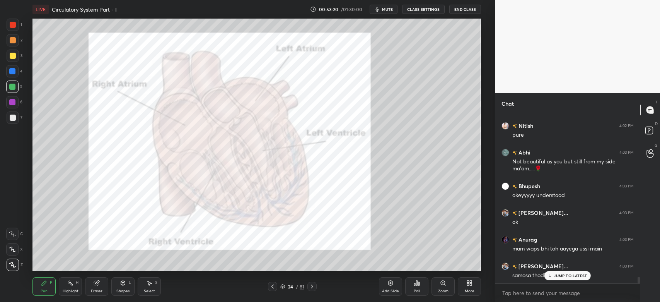
click at [568, 276] on p "JUMP TO LATEST" at bounding box center [570, 275] width 33 height 5
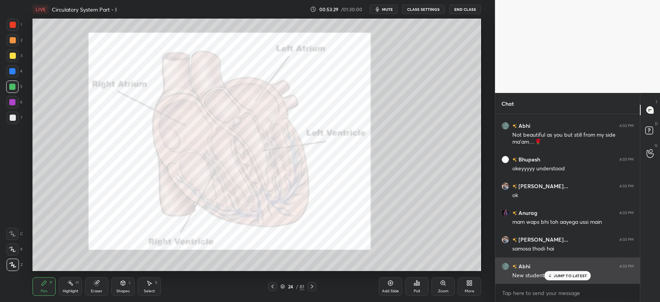
click at [572, 280] on div "JUMP TO LATEST" at bounding box center [567, 275] width 46 height 9
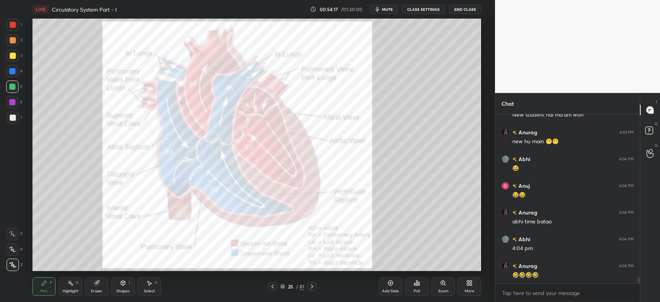
scroll to position [4452, 0]
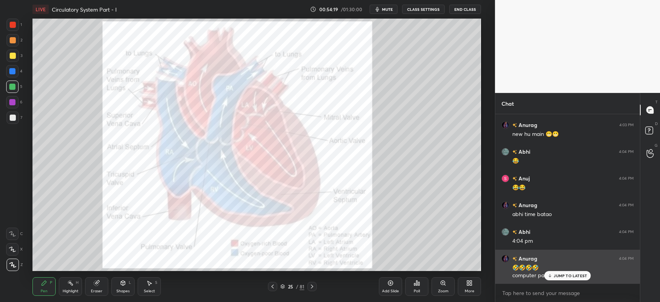
click at [562, 274] on p "JUMP TO LATEST" at bounding box center [570, 275] width 33 height 5
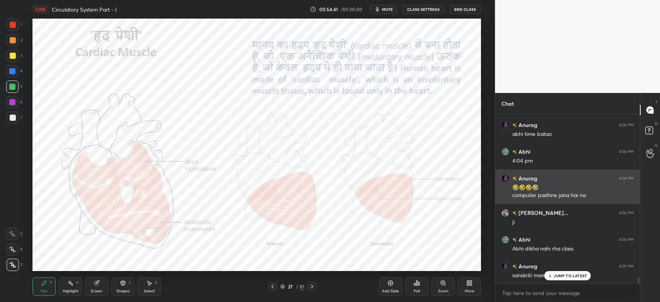
scroll to position [4559, 0]
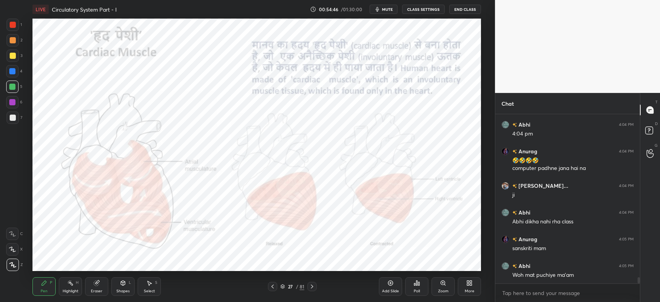
click at [16, 27] on div at bounding box center [13, 25] width 12 height 12
click at [13, 25] on div at bounding box center [13, 25] width 6 height 6
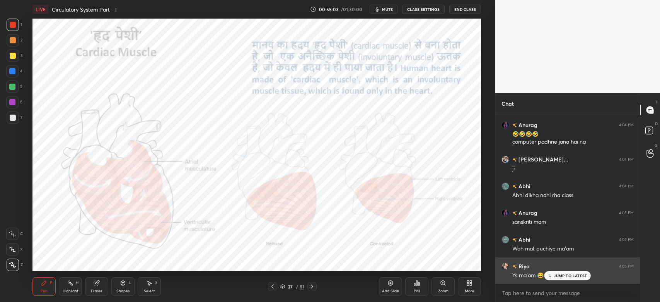
click at [573, 278] on p "JUMP TO LATEST" at bounding box center [570, 275] width 33 height 5
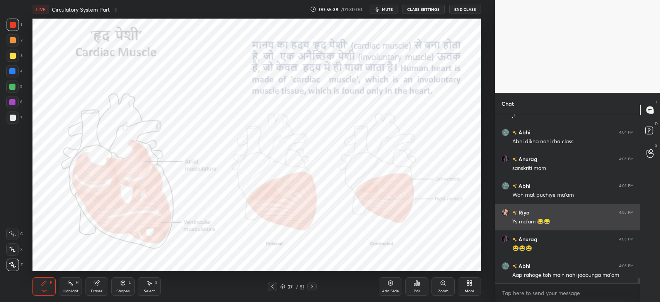
scroll to position [4665, 0]
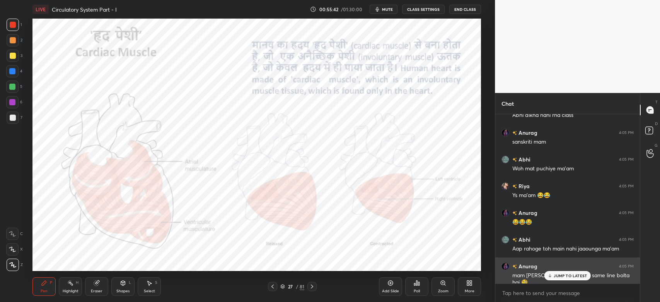
click at [555, 268] on div "Anurag 4:05 PM" at bounding box center [567, 266] width 132 height 8
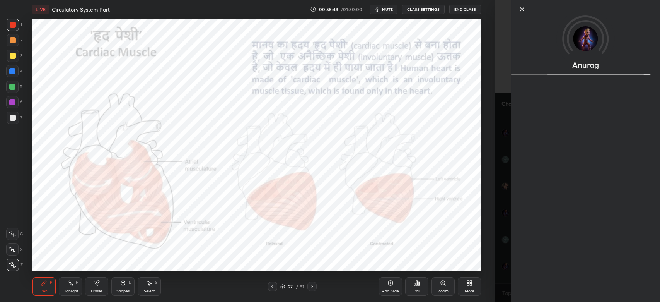
click at [490, 262] on div "1 2 3 4 5 6 7 C X Z C X Z E E Erase all H H LIVE Circulatory System Part - I 00…" at bounding box center [247, 151] width 495 height 302
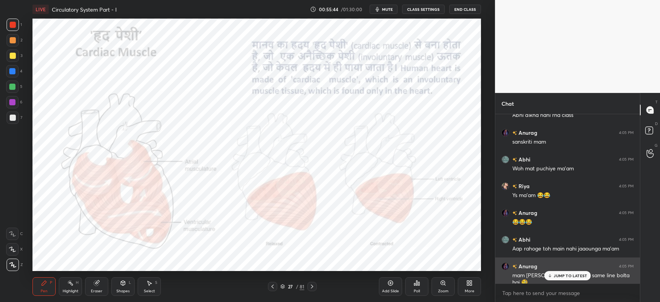
click at [559, 277] on p "JUMP TO LATEST" at bounding box center [570, 275] width 33 height 5
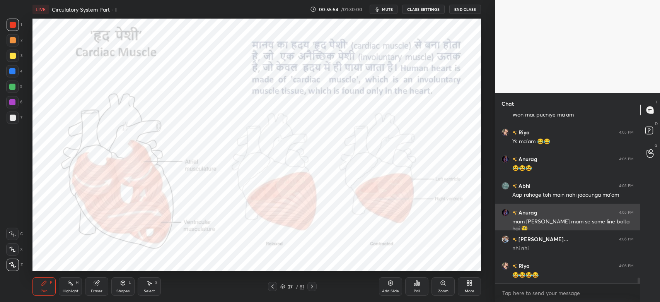
scroll to position [4745, 0]
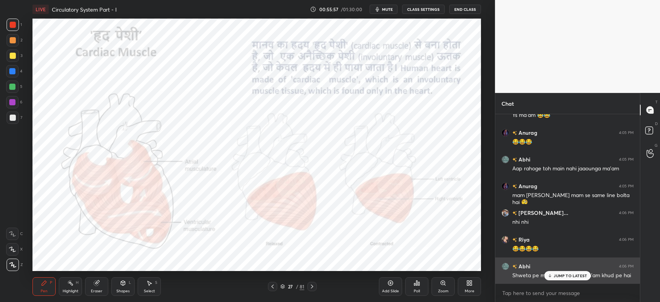
click at [547, 277] on div "JUMP TO LATEST" at bounding box center [567, 275] width 46 height 9
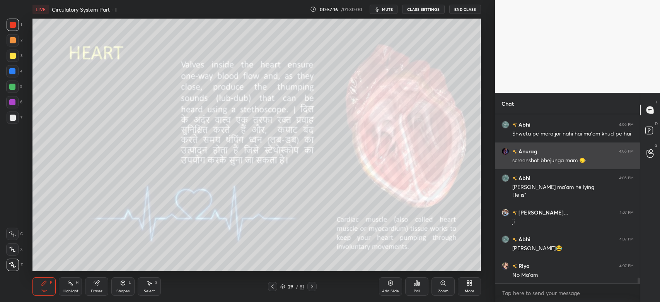
scroll to position [4913, 0]
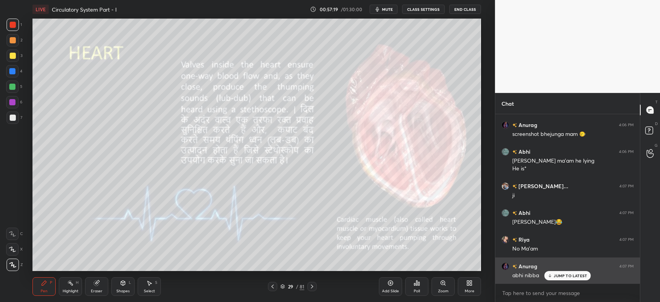
click at [568, 276] on p "JUMP TO LATEST" at bounding box center [570, 275] width 33 height 5
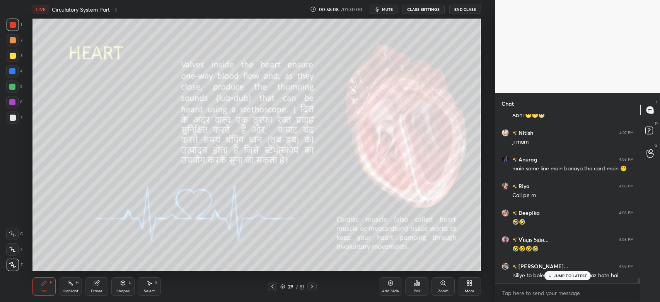
scroll to position [5153, 0]
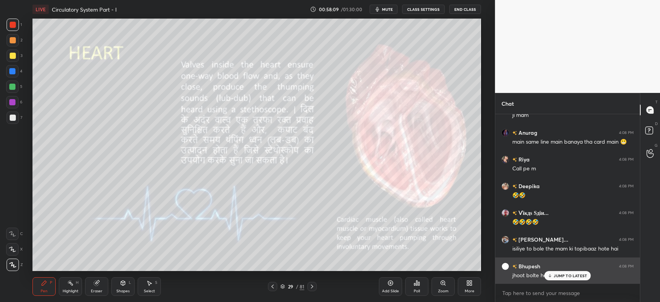
click at [575, 276] on p "JUMP TO LATEST" at bounding box center [570, 275] width 33 height 5
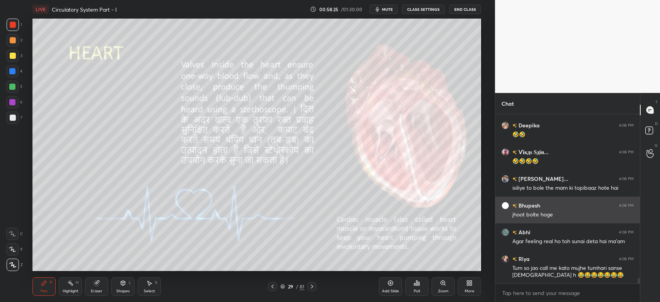
scroll to position [5240, 0]
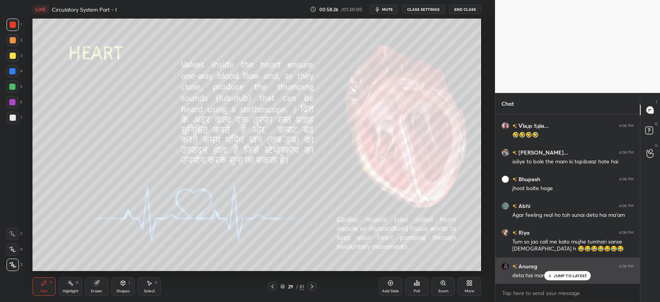
click at [575, 273] on p "JUMP TO LATEST" at bounding box center [570, 275] width 33 height 5
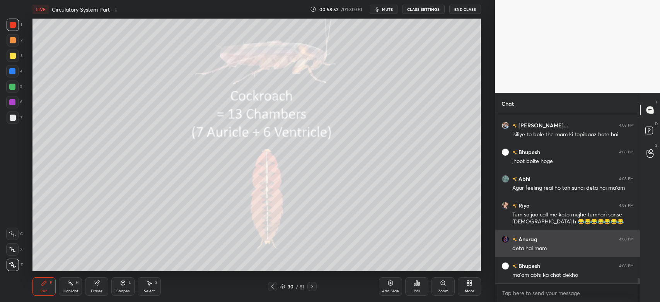
scroll to position [5293, 0]
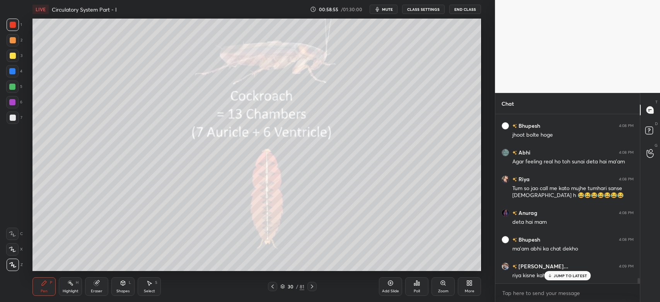
click at [561, 277] on p "JUMP TO LATEST" at bounding box center [570, 275] width 33 height 5
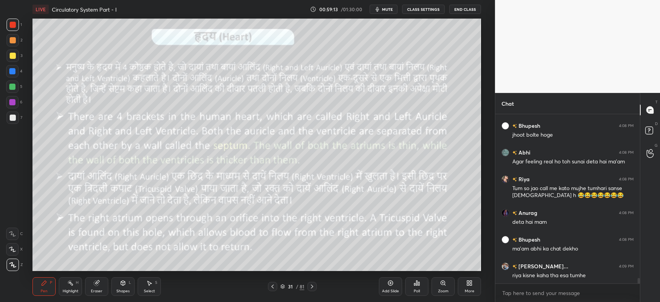
click at [12, 56] on div at bounding box center [13, 56] width 6 height 6
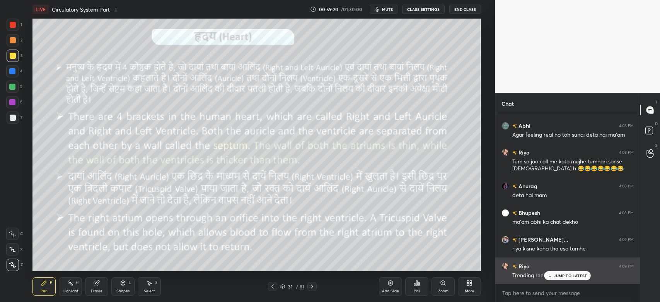
click at [575, 276] on p "JUMP TO LATEST" at bounding box center [570, 275] width 33 height 5
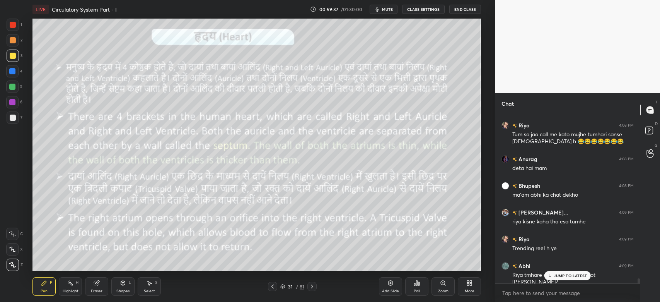
scroll to position [5373, 0]
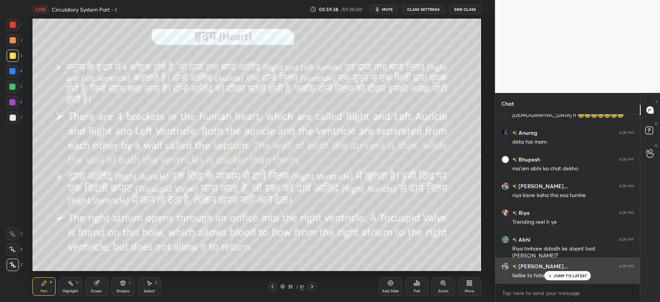
click at [562, 276] on p "JUMP TO LATEST" at bounding box center [570, 275] width 33 height 5
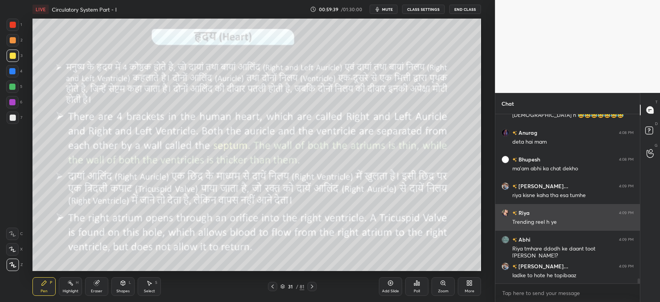
click at [503, 212] on img "grid" at bounding box center [505, 213] width 8 height 8
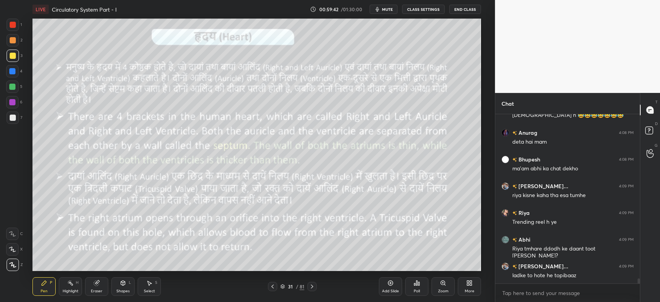
scroll to position [5400, 0]
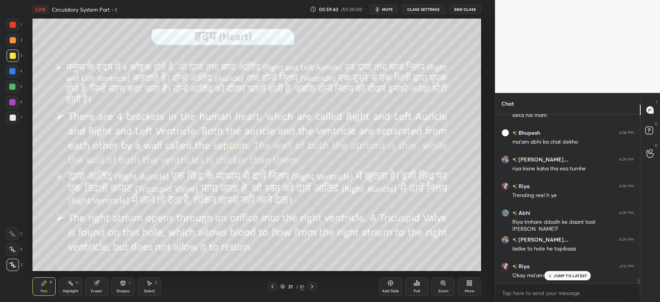
click at [563, 277] on p "JUMP TO LATEST" at bounding box center [570, 275] width 33 height 5
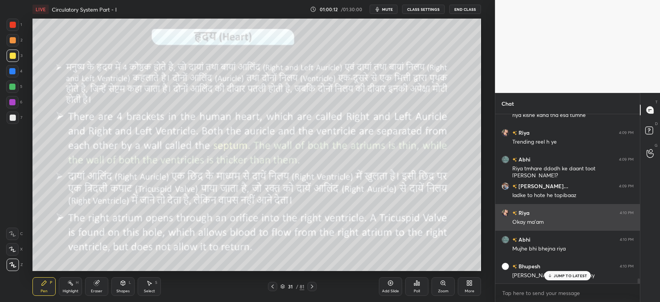
scroll to position [5481, 0]
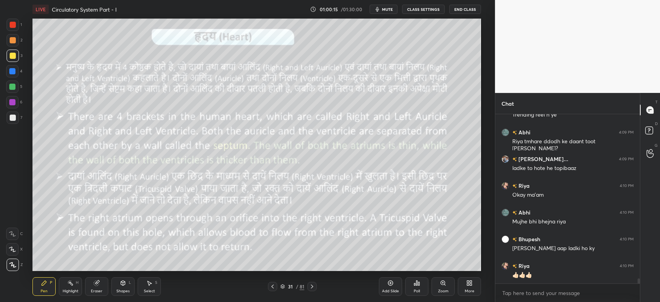
click at [16, 24] on div at bounding box center [13, 25] width 12 height 12
click at [15, 235] on icon at bounding box center [12, 233] width 7 height 5
click at [14, 72] on div at bounding box center [12, 71] width 6 height 6
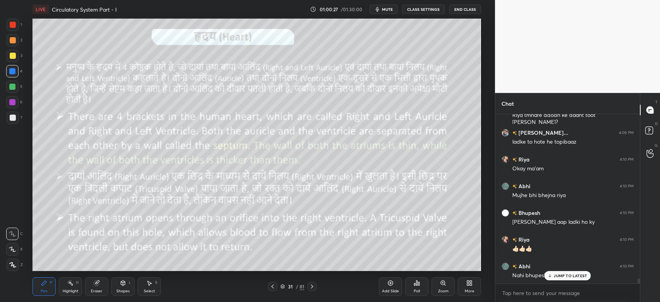
click at [12, 39] on div at bounding box center [13, 40] width 6 height 6
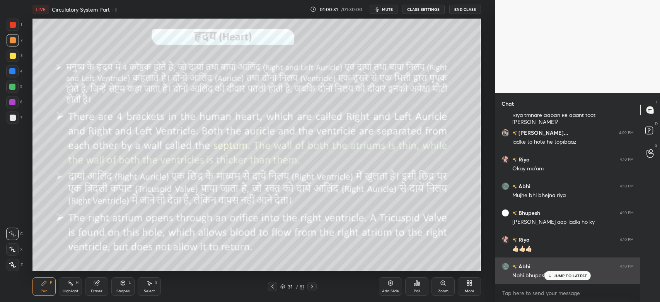
click at [568, 276] on p "JUMP TO LATEST" at bounding box center [570, 275] width 33 height 5
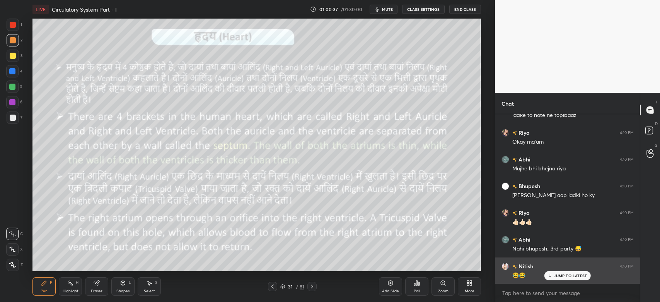
click at [568, 274] on p "JUMP TO LATEST" at bounding box center [570, 275] width 33 height 5
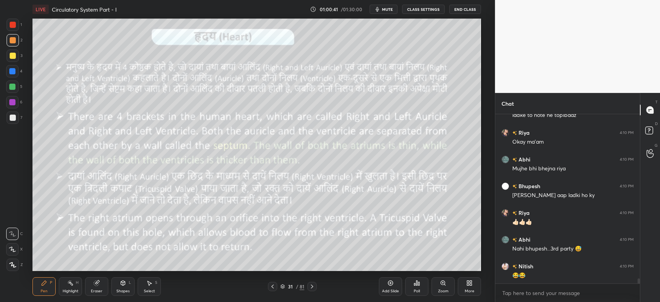
scroll to position [5561, 0]
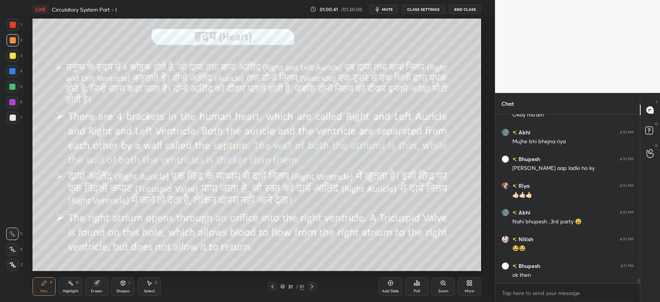
click at [15, 264] on icon at bounding box center [12, 264] width 7 height 5
click at [17, 262] on div at bounding box center [13, 264] width 12 height 12
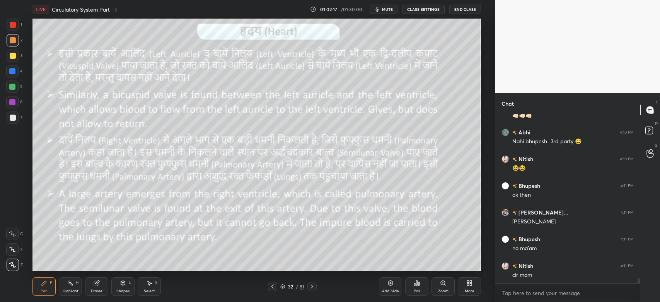
scroll to position [5695, 0]
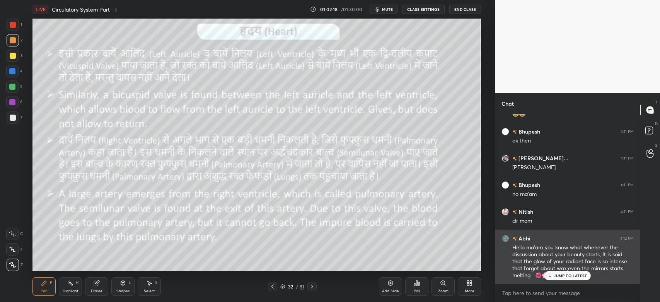
click at [554, 274] on p "JUMP TO LATEST" at bounding box center [570, 275] width 33 height 5
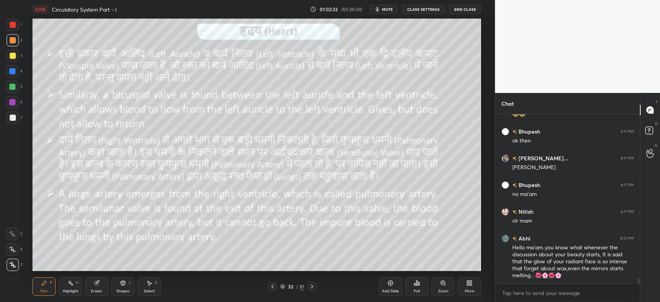
click at [390, 10] on span "mute" at bounding box center [387, 9] width 11 height 5
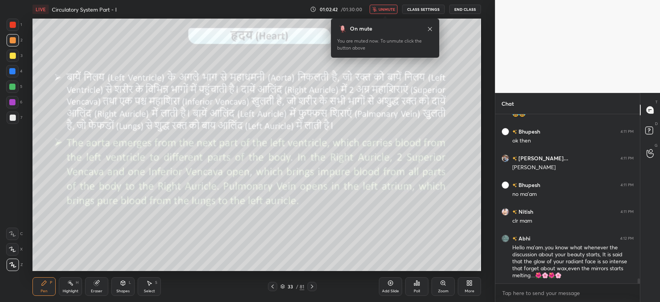
click at [387, 10] on span "unmute" at bounding box center [386, 9] width 17 height 5
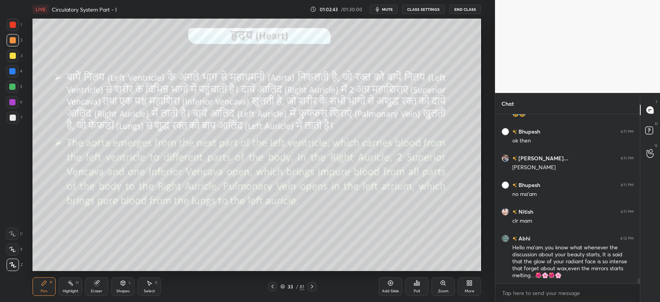
click at [385, 10] on span "mute" at bounding box center [387, 9] width 11 height 5
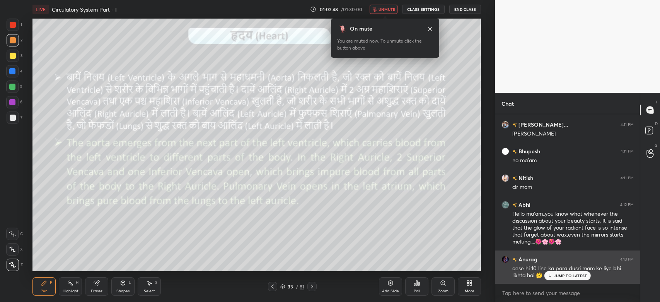
click at [569, 277] on p "JUMP TO LATEST" at bounding box center [570, 275] width 33 height 5
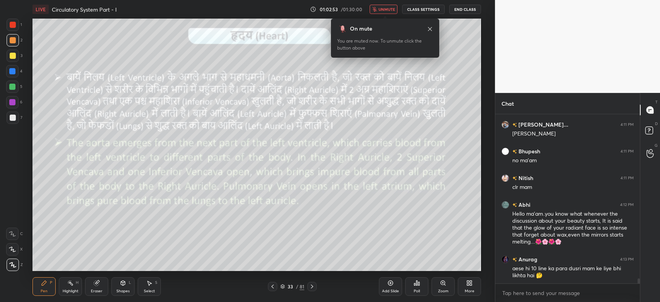
click at [391, 6] on button "unmute" at bounding box center [384, 9] width 28 height 9
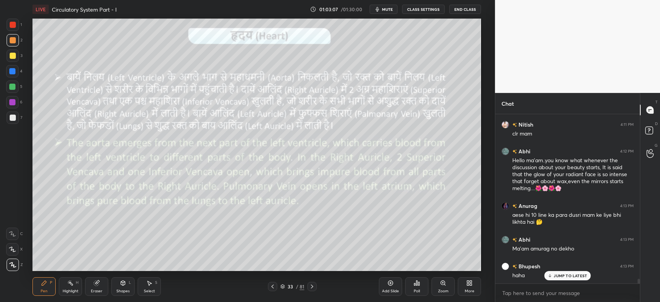
scroll to position [5808, 0]
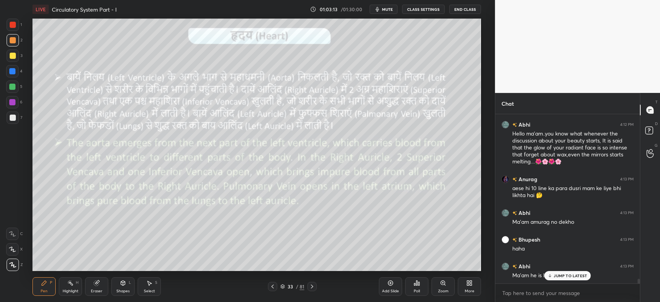
click at [570, 272] on div "JUMP TO LATEST" at bounding box center [567, 275] width 46 height 9
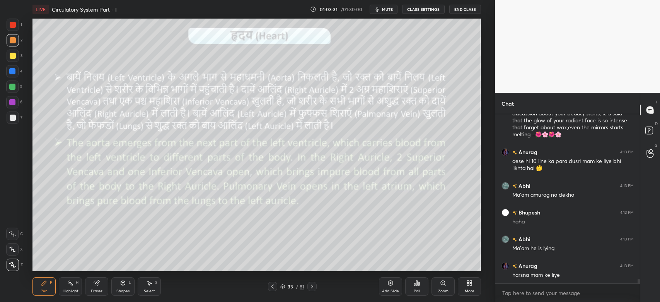
scroll to position [5862, 0]
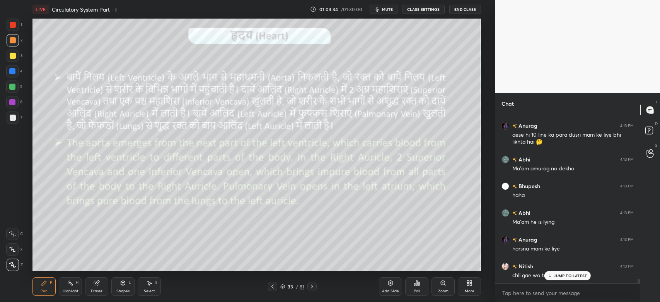
click at [568, 273] on p "JUMP TO LATEST" at bounding box center [570, 275] width 33 height 5
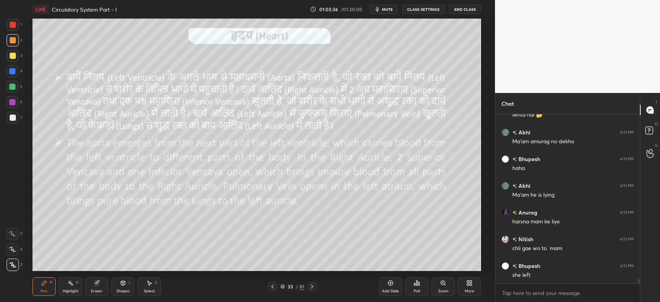
scroll to position [5915, 0]
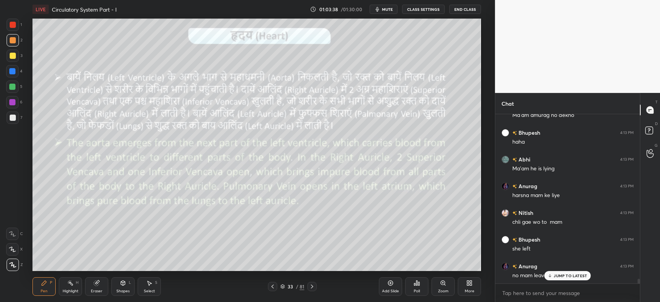
click at [568, 273] on p "JUMP TO LATEST" at bounding box center [570, 275] width 33 height 5
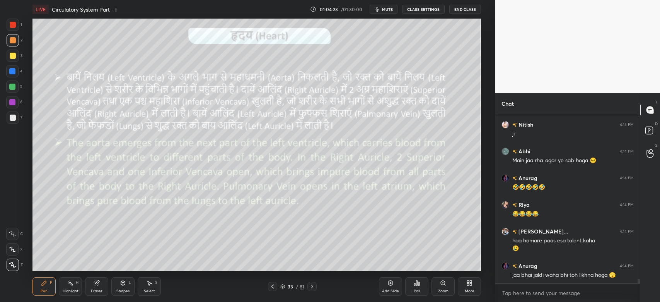
scroll to position [6117, 0]
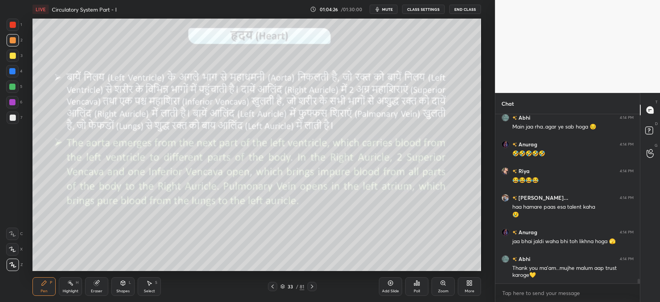
click at [391, 11] on span "mute" at bounding box center [387, 9] width 11 height 5
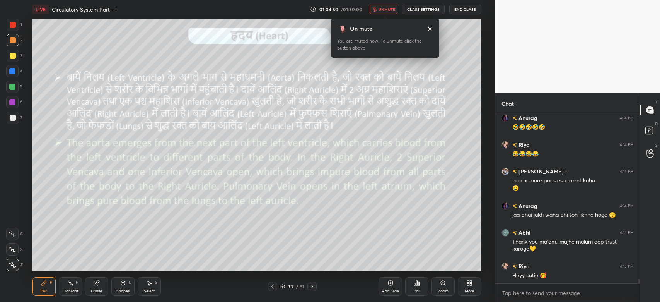
scroll to position [6170, 0]
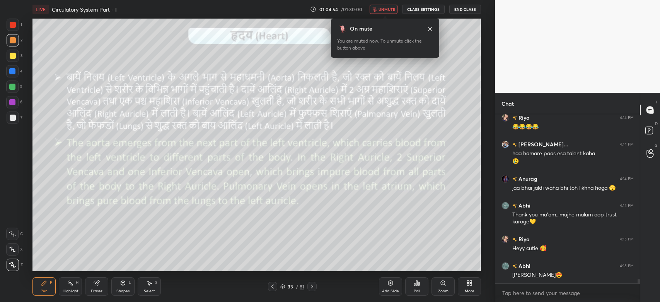
click at [393, 10] on span "unmute" at bounding box center [386, 9] width 17 height 5
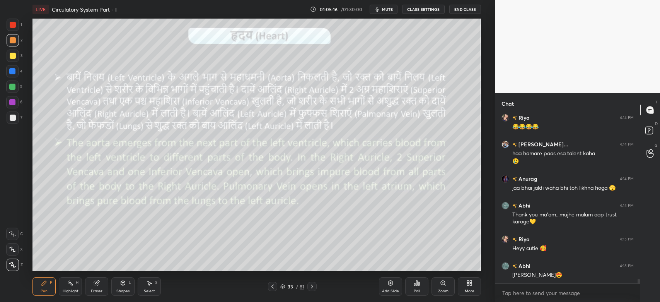
click at [388, 11] on span "mute" at bounding box center [387, 9] width 11 height 5
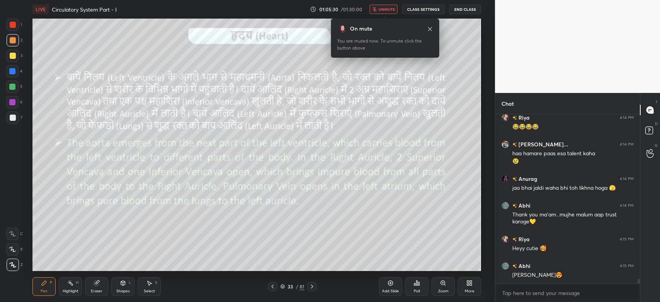
scroll to position [6197, 0]
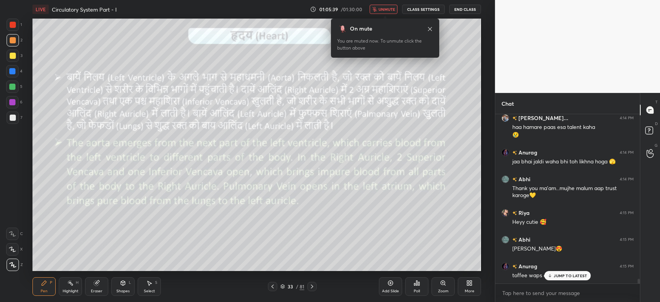
click at [388, 11] on span "unmute" at bounding box center [386, 9] width 17 height 5
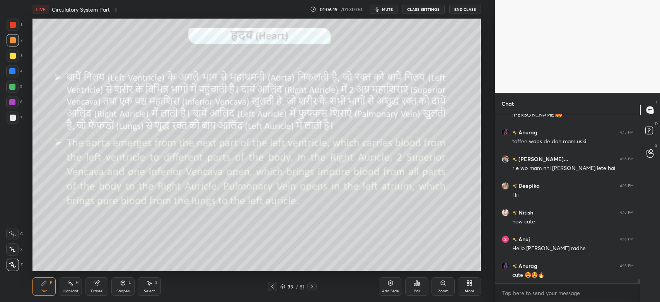
scroll to position [6357, 0]
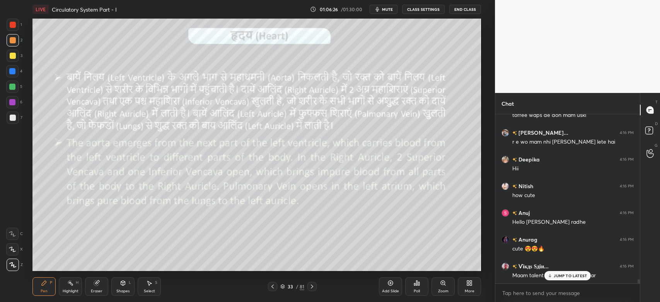
click at [573, 277] on p "JUMP TO LATEST" at bounding box center [570, 275] width 33 height 5
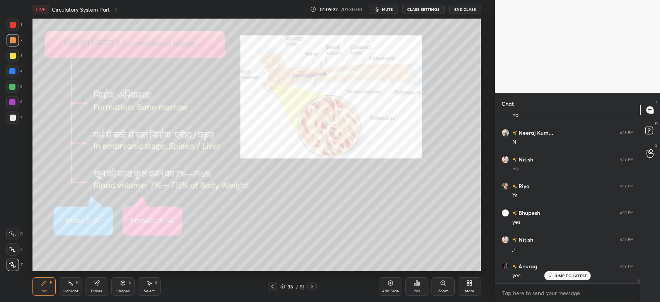
scroll to position [6631, 0]
click at [568, 275] on p "JUMP TO LATEST" at bounding box center [570, 275] width 33 height 5
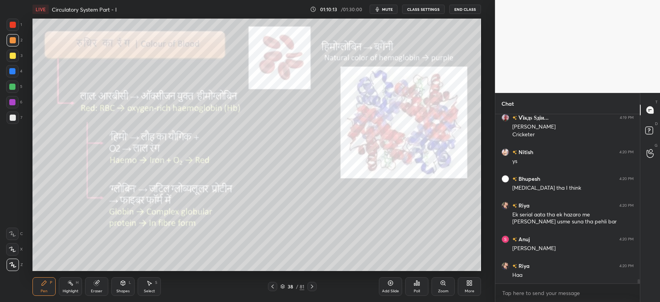
scroll to position [6806, 0]
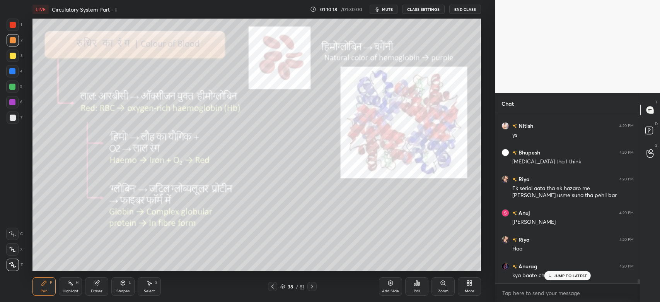
click at [565, 273] on p "JUMP TO LATEST" at bounding box center [570, 275] width 33 height 5
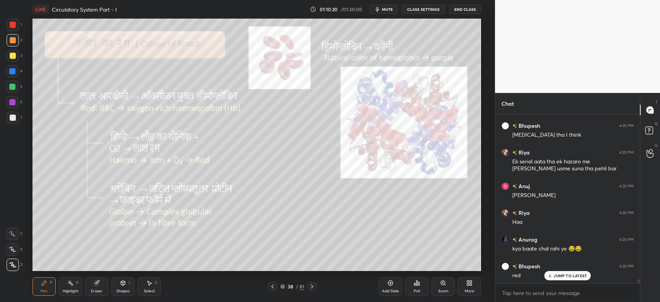
click at [564, 275] on p "JUMP TO LATEST" at bounding box center [570, 275] width 33 height 5
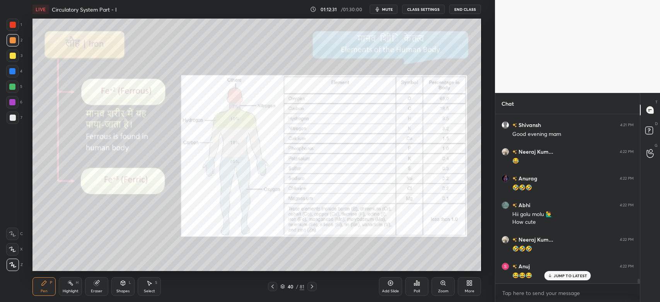
scroll to position [6028, 0]
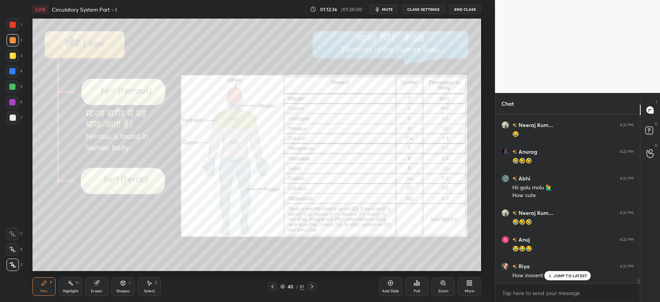
click at [382, 9] on button "mute" at bounding box center [384, 9] width 28 height 9
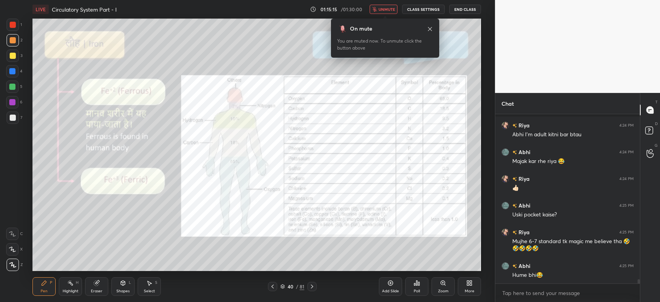
scroll to position [6383, 0]
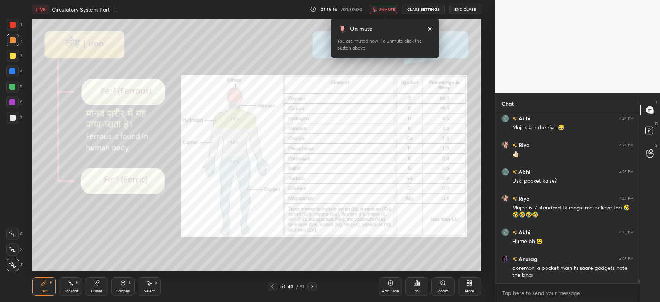
click at [379, 5] on button "unmute" at bounding box center [384, 9] width 28 height 9
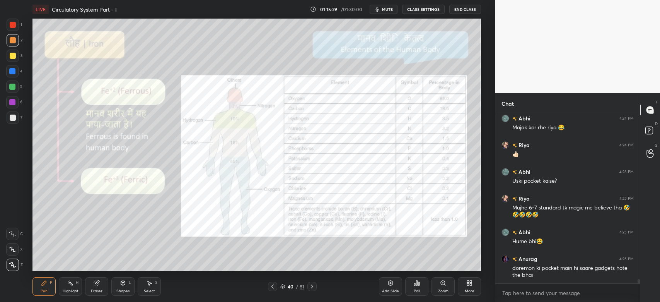
scroll to position [6410, 0]
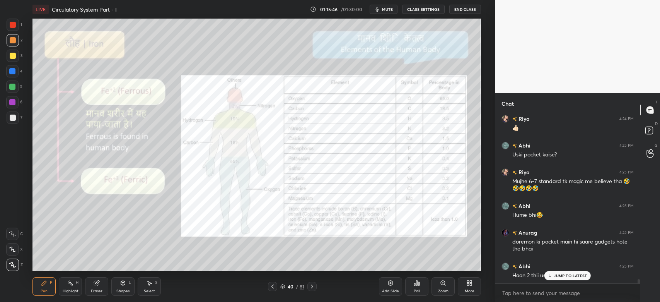
click at [1, 24] on div "1 2 3 4 5 6 7 C X Z C X Z E E Erase all H H" at bounding box center [12, 145] width 25 height 252
click at [15, 23] on div at bounding box center [13, 25] width 6 height 6
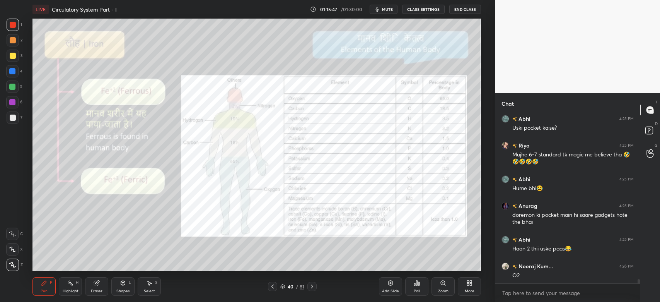
click at [15, 25] on div at bounding box center [13, 25] width 6 height 6
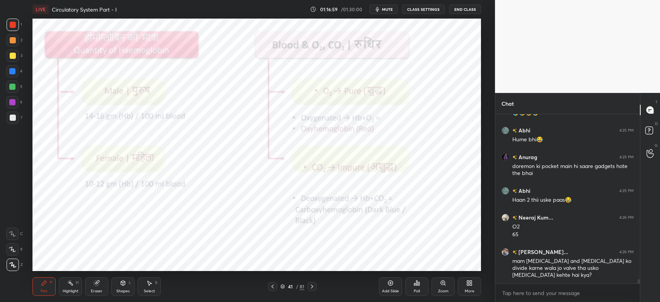
scroll to position [6511, 0]
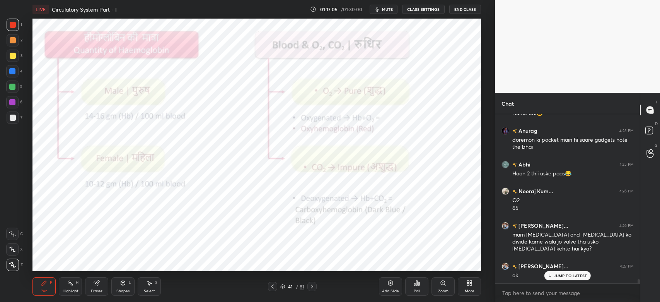
click at [13, 104] on div at bounding box center [12, 102] width 6 height 6
click at [15, 101] on div at bounding box center [12, 102] width 12 height 12
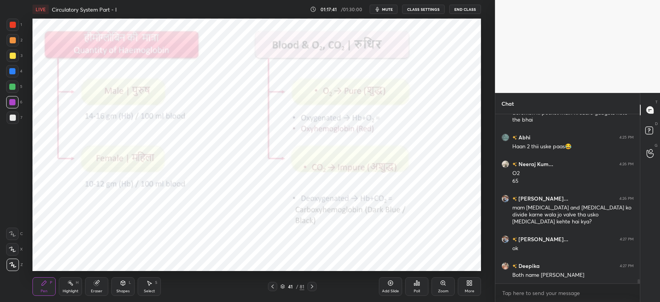
click at [14, 101] on div at bounding box center [12, 102] width 6 height 6
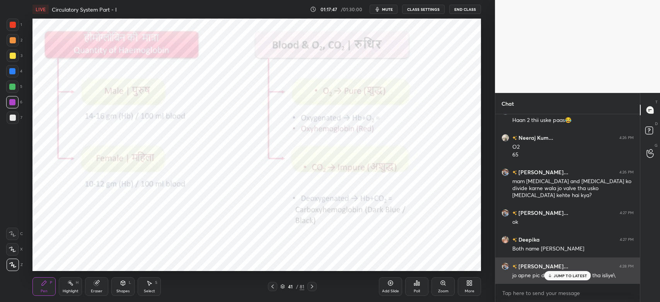
click at [551, 274] on icon at bounding box center [549, 275] width 5 height 5
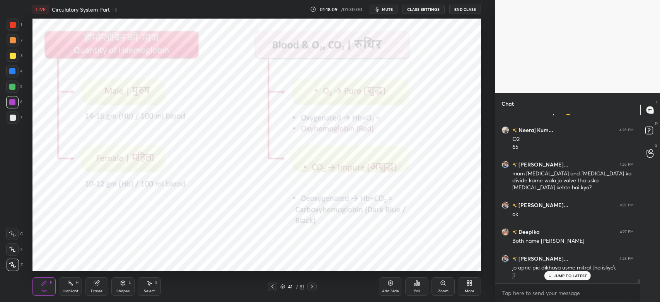
scroll to position [6580, 0]
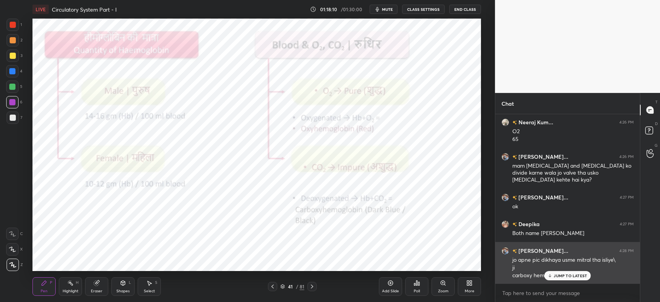
click at [569, 274] on p "JUMP TO LATEST" at bounding box center [570, 275] width 33 height 5
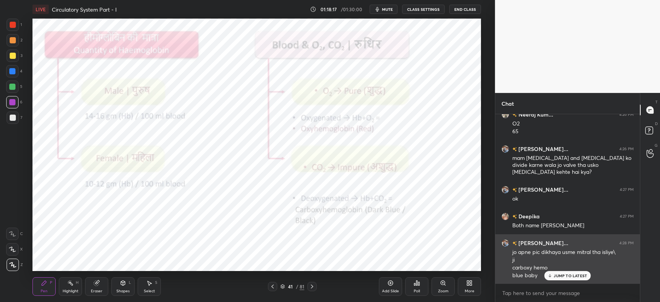
click at [567, 276] on p "JUMP TO LATEST" at bounding box center [570, 275] width 33 height 5
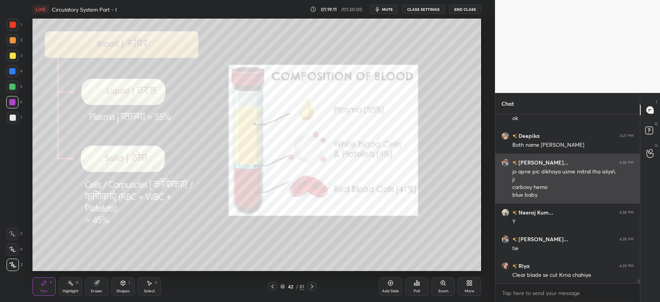
scroll to position [6676, 0]
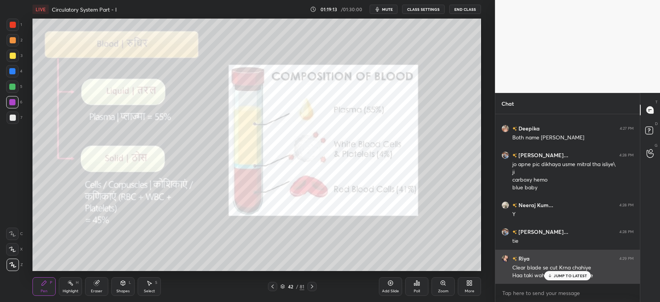
click at [561, 271] on div "JUMP TO LATEST" at bounding box center [567, 275] width 46 height 9
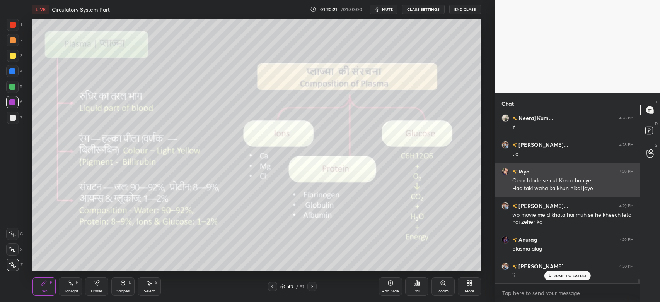
scroll to position [6789, 0]
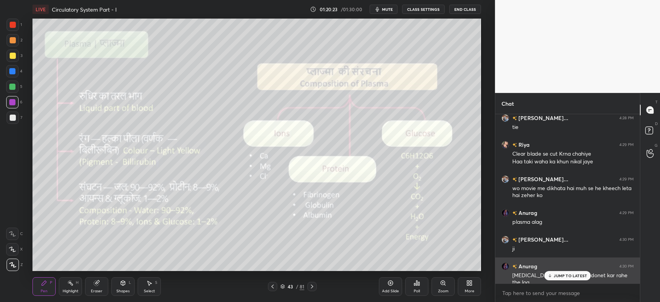
click at [552, 276] on icon at bounding box center [549, 275] width 5 height 5
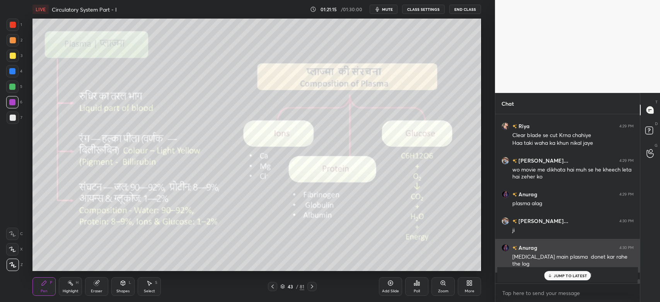
click at [571, 275] on p "JUMP TO LATEST" at bounding box center [570, 275] width 33 height 5
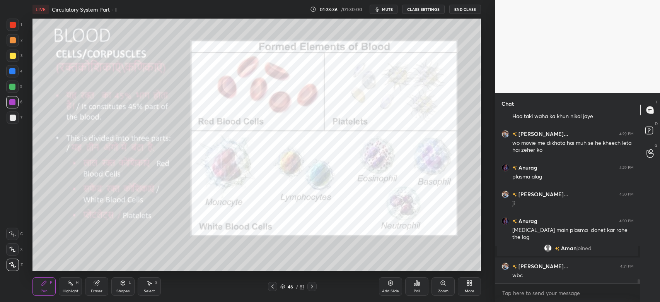
scroll to position [6569, 0]
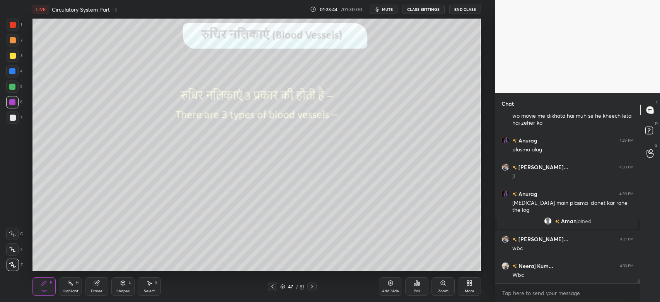
click at [286, 286] on div "47 / 81" at bounding box center [292, 286] width 24 height 7
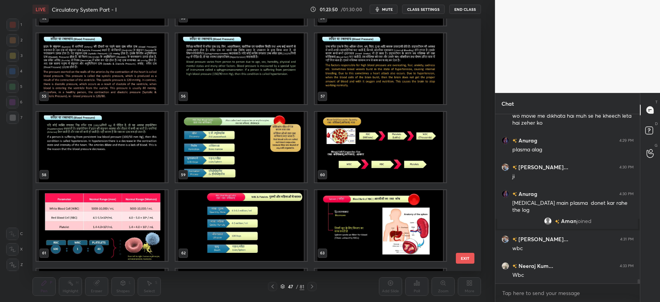
scroll to position [1405, 0]
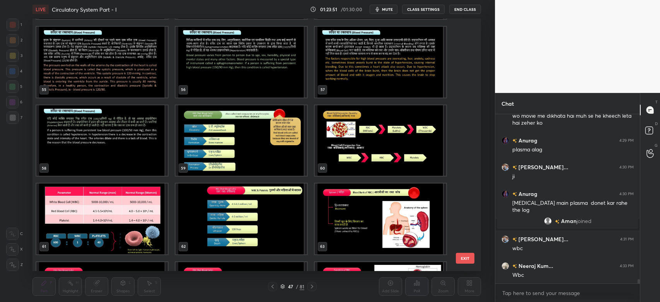
click at [237, 159] on img "grid" at bounding box center [241, 140] width 131 height 71
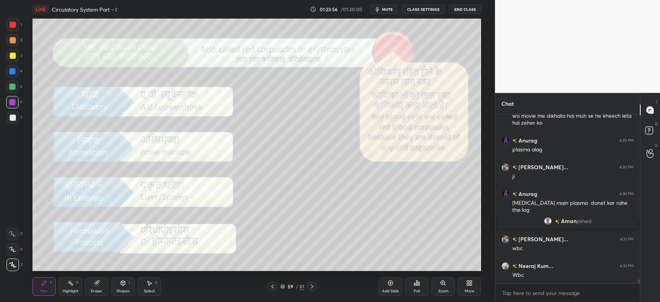
click at [15, 26] on div at bounding box center [13, 25] width 6 height 6
click at [13, 25] on div at bounding box center [13, 25] width 6 height 6
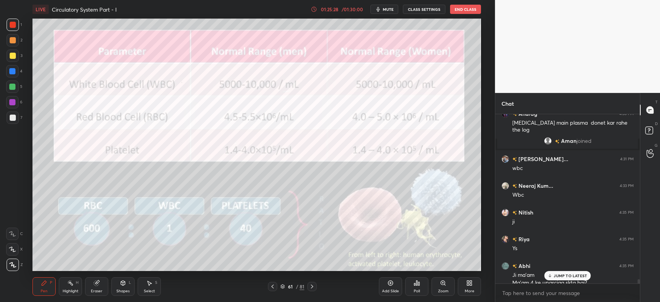
scroll to position [6657, 0]
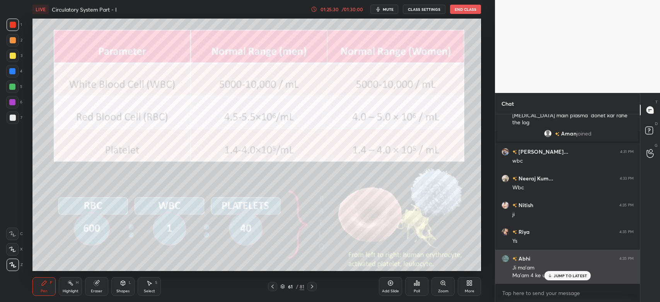
click at [561, 278] on div "JUMP TO LATEST" at bounding box center [567, 275] width 46 height 9
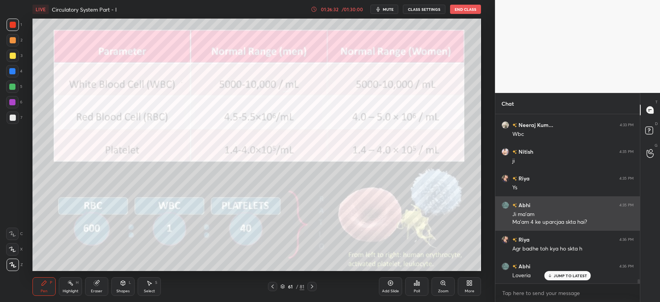
scroll to position [6737, 0]
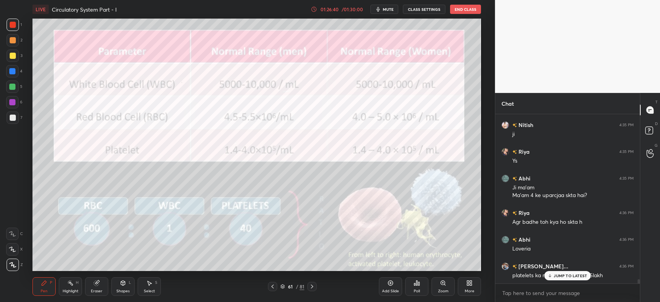
click at [560, 278] on p "JUMP TO LATEST" at bounding box center [570, 275] width 33 height 5
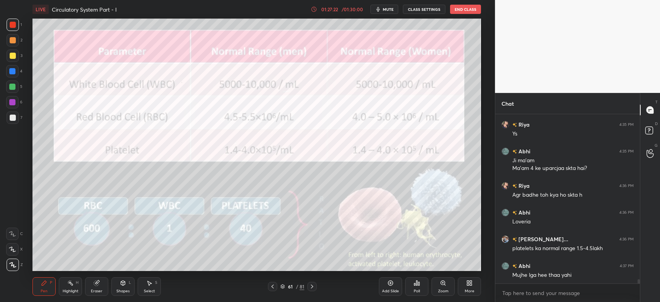
click at [284, 285] on icon at bounding box center [282, 286] width 5 height 5
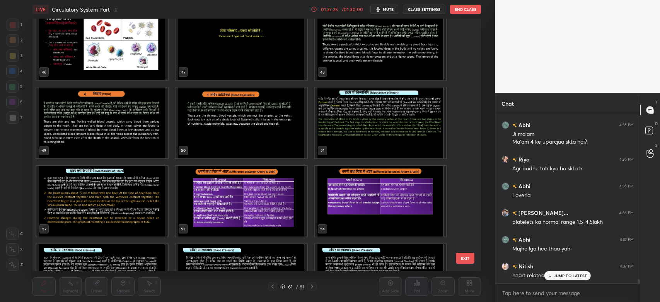
scroll to position [1178, 0]
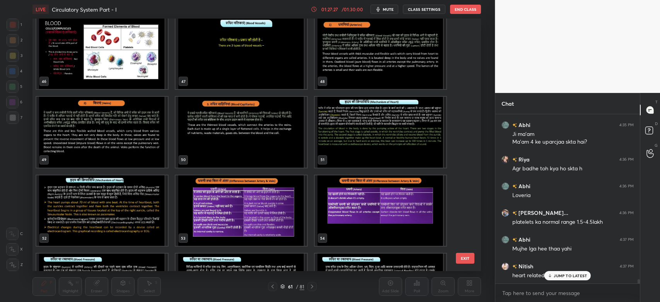
click at [266, 39] on img "grid" at bounding box center [241, 53] width 131 height 71
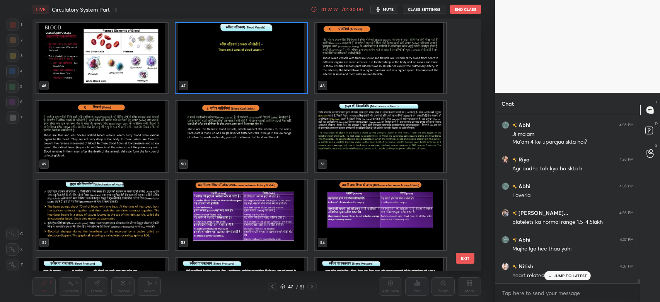
click at [266, 39] on div "40 41 42 43 44 45 46 47 48 49 50 51 52 53 54 55 56 57" at bounding box center [249, 145] width 435 height 252
click at [266, 39] on img "grid" at bounding box center [241, 57] width 131 height 71
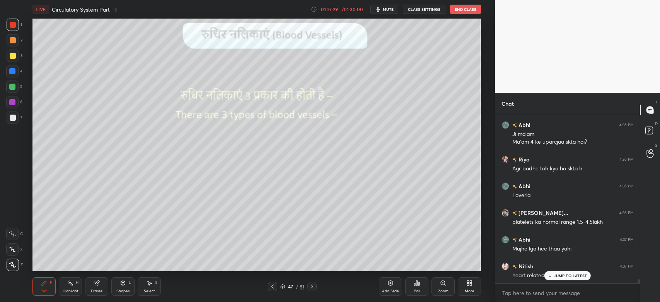
click at [266, 39] on img "grid" at bounding box center [241, 57] width 131 height 71
click at [566, 274] on p "JUMP TO LATEST" at bounding box center [570, 275] width 33 height 5
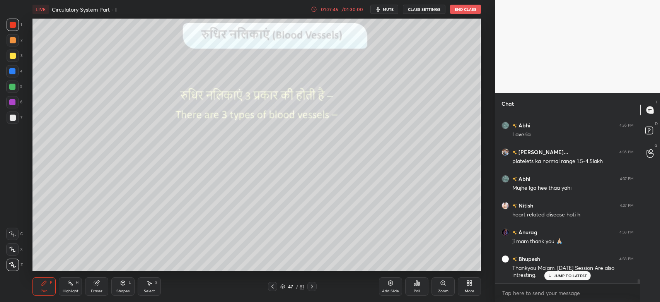
scroll to position [6877, 0]
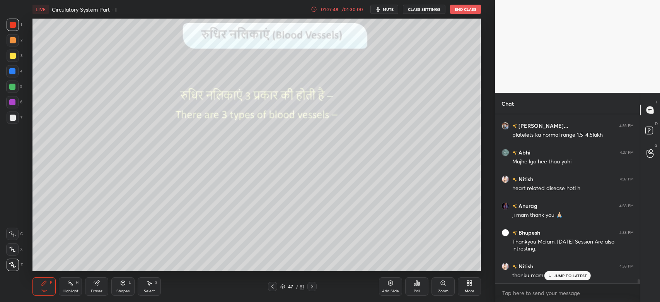
click at [558, 273] on p "JUMP TO LATEST" at bounding box center [570, 275] width 33 height 5
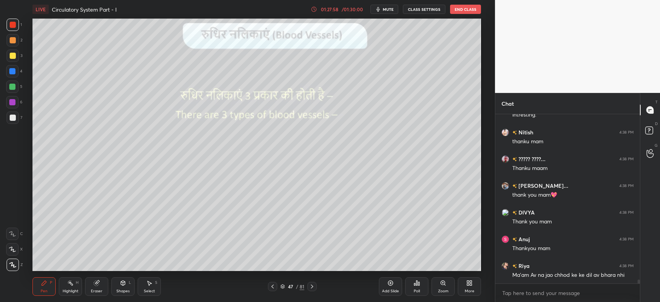
scroll to position [7037, 0]
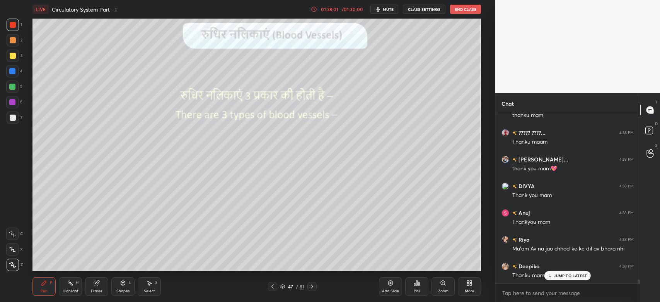
click at [389, 13] on button "mute" at bounding box center [384, 9] width 28 height 9
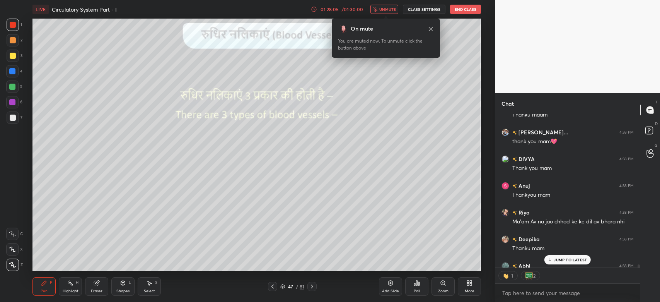
scroll to position [7106, 0]
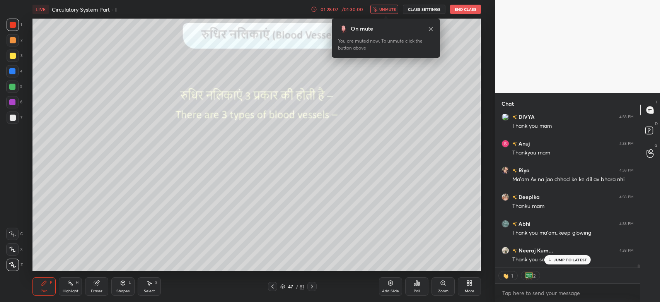
click at [389, 13] on button "unmute" at bounding box center [384, 9] width 28 height 9
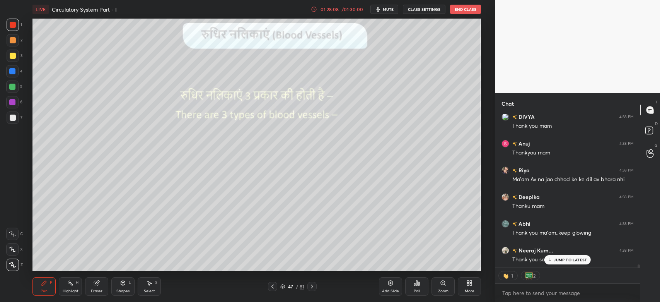
click at [389, 13] on button "mute" at bounding box center [384, 9] width 28 height 9
click at [389, 13] on button "unmute" at bounding box center [384, 9] width 28 height 9
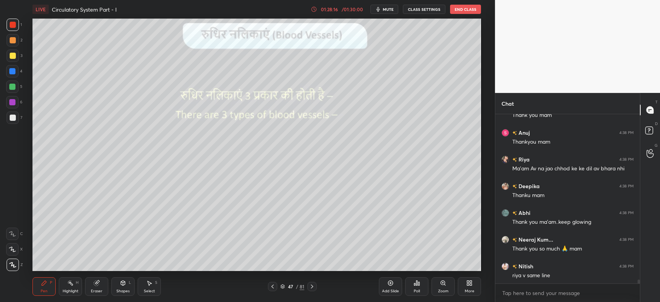
scroll to position [7144, 0]
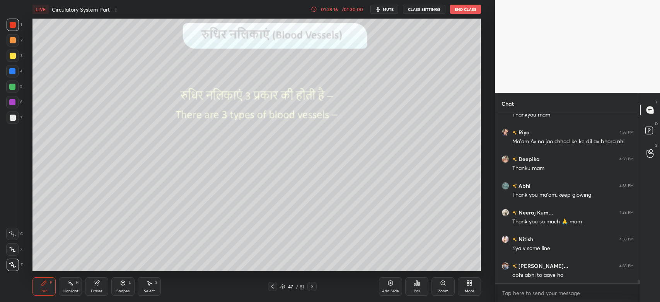
click at [560, 274] on div "DIVYA 4:38 PM Thank you mam Anuj 4:38 PM Thankyou mam Riya 4:38 PM Ma'am Av na …" at bounding box center [567, 198] width 145 height 169
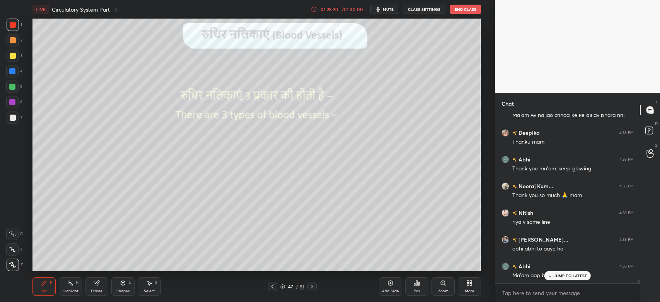
click at [558, 274] on p "JUMP TO LATEST" at bounding box center [570, 275] width 33 height 5
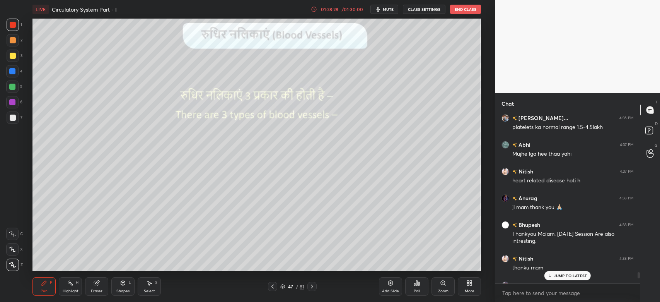
scroll to position [7197, 0]
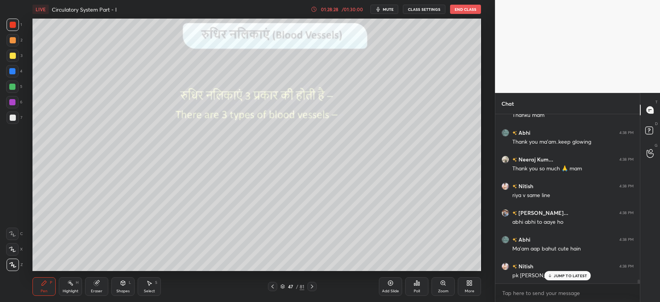
drag, startPoint x: 638, startPoint y: 280, endPoint x: 635, endPoint y: 298, distance: 18.5
click at [635, 298] on div "Riya 4:38 PM Ma'am Av na jao chhod ke ke dil av bhara nhi Deepika 4:38 PM Thank…" at bounding box center [567, 208] width 145 height 188
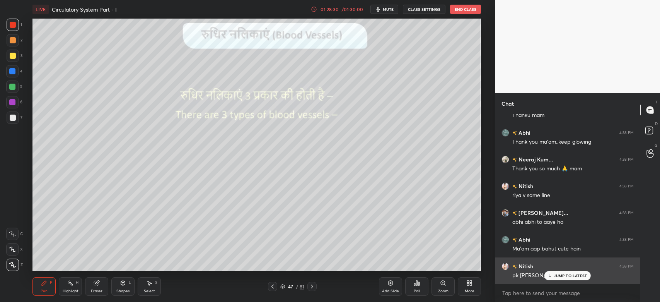
click at [591, 280] on div "Nitish 4:38 PM pk sir k liye v" at bounding box center [567, 270] width 145 height 27
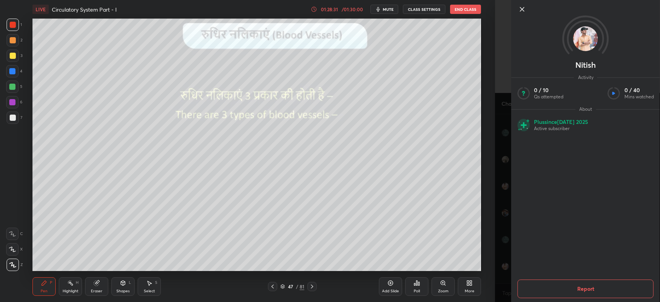
click at [495, 244] on div "Nitish Activity 0 / 10 Qs attempted 0 / 40 Mins watched About Plus since Jul 20…" at bounding box center [577, 151] width 165 height 302
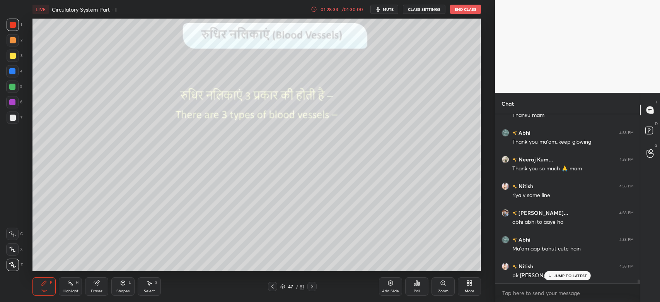
click at [556, 277] on p "JUMP TO LATEST" at bounding box center [570, 275] width 33 height 5
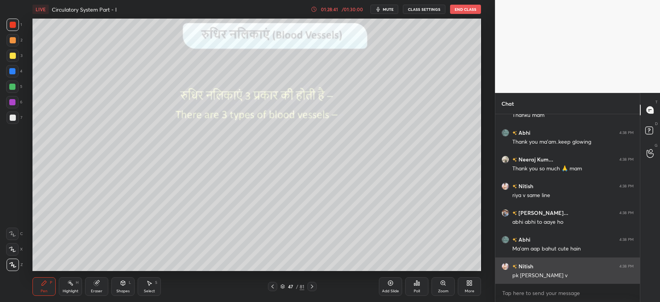
scroll to position [7224, 0]
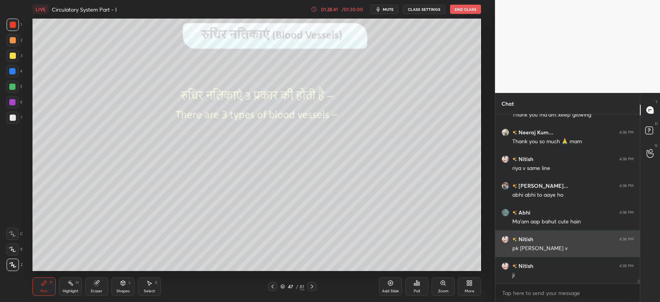
click at [503, 263] on img "grid" at bounding box center [505, 266] width 8 height 8
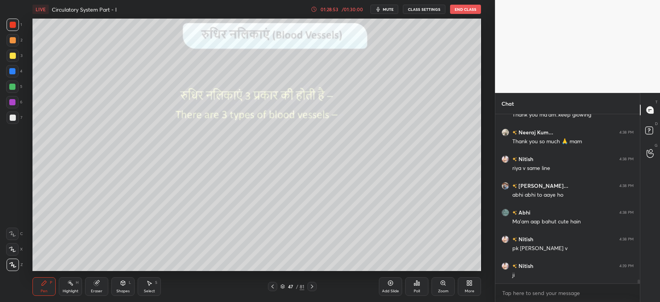
click at [393, 12] on button "mute" at bounding box center [384, 9] width 28 height 9
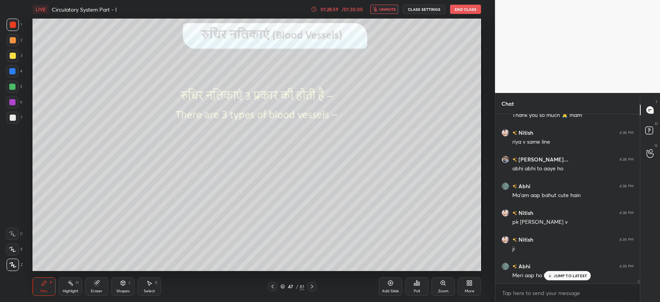
click at [566, 273] on p "JUMP TO LATEST" at bounding box center [570, 275] width 33 height 5
click at [390, 10] on span "unmute" at bounding box center [387, 9] width 17 height 5
click at [390, 10] on span "mute" at bounding box center [388, 9] width 11 height 5
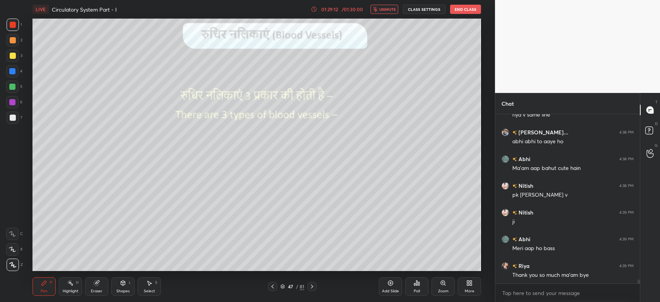
click at [390, 10] on span "unmute" at bounding box center [387, 9] width 17 height 5
click at [390, 10] on span "mute" at bounding box center [388, 9] width 11 height 5
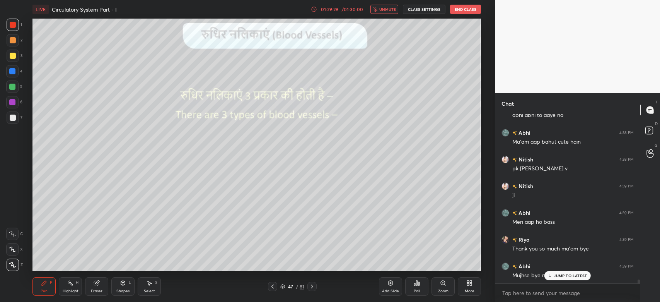
click at [567, 278] on div "JUMP TO LATEST" at bounding box center [567, 275] width 46 height 9
click at [558, 276] on p "JUMP TO LATEST" at bounding box center [570, 275] width 33 height 5
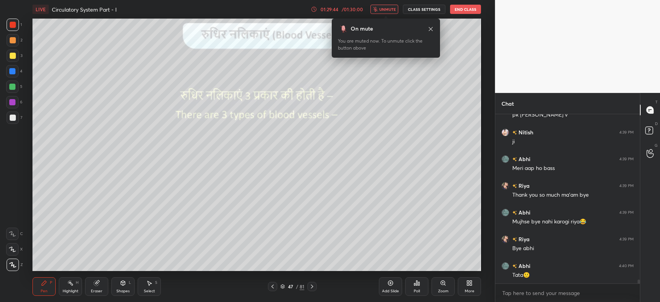
scroll to position [3, 2]
type textarea "x"
